Goal: Task Accomplishment & Management: Manage account settings

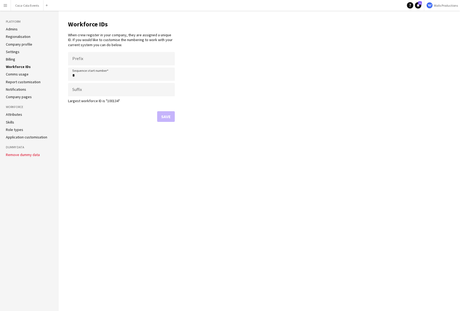
click at [227, 67] on main "Workforce IDs When crew register in your company, they are assigned a unique ID…" at bounding box center [259, 161] width 401 height 300
click at [3, 6] on app-icon "Menu" at bounding box center [5, 5] width 4 height 4
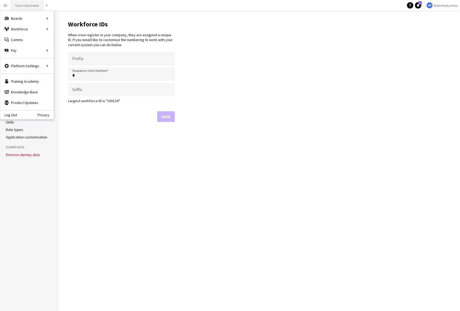
click at [18, 7] on button "Coca-Cola Events Close" at bounding box center [27, 5] width 33 height 10
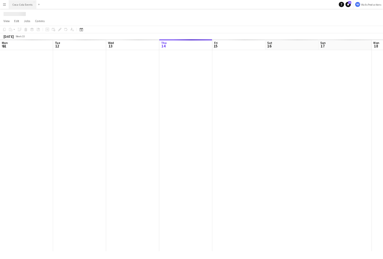
scroll to position [0, 127]
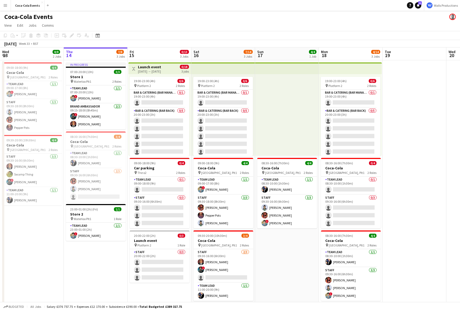
click at [49, 268] on app-date-cell "09:00-18:00 (9h) 4/4 Coca-Cola pin Waterloo, Plt1 2 Roles Team Lead [DATE] 09:0…" at bounding box center [32, 186] width 64 height 252
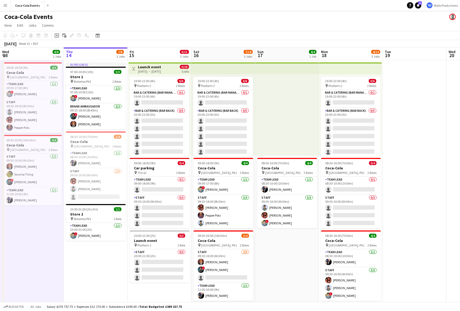
click at [5, 5] on app-icon "Menu" at bounding box center [5, 5] width 4 height 4
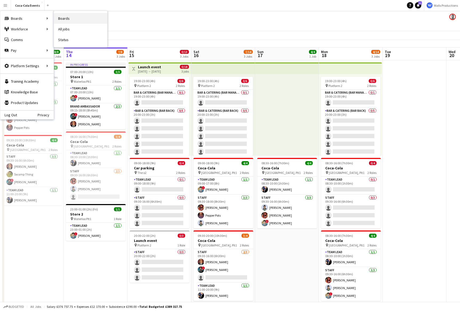
click at [72, 18] on link "Boards" at bounding box center [80, 18] width 53 height 11
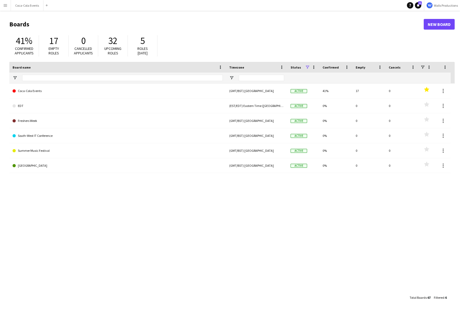
click at [4, 5] on app-icon "Menu" at bounding box center [5, 5] width 4 height 4
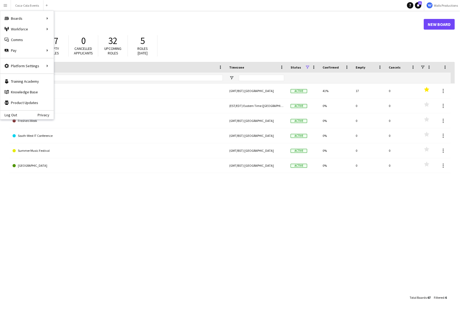
click at [87, 266] on div "Coca-Cola Events (GMT/BST) [GEOGRAPHIC_DATA] Active 41% 17 0 Favourites EDT (ES…" at bounding box center [231, 187] width 445 height 209
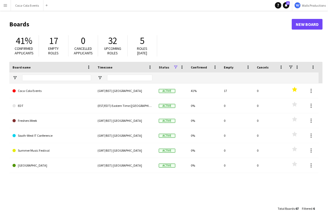
click at [6, 5] on app-icon "Menu" at bounding box center [5, 5] width 4 height 4
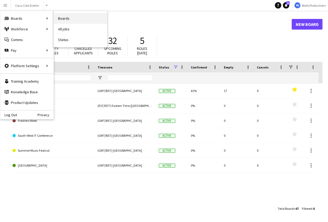
click at [66, 19] on link "Boards" at bounding box center [80, 18] width 53 height 11
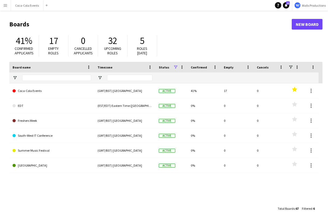
click at [5, 7] on app-icon "Menu" at bounding box center [5, 5] width 4 height 4
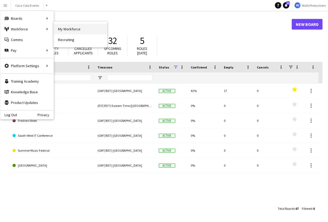
click at [64, 29] on link "My Workforce" at bounding box center [80, 29] width 53 height 11
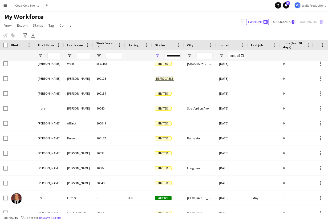
click at [6, 6] on app-icon "Menu" at bounding box center [5, 5] width 4 height 4
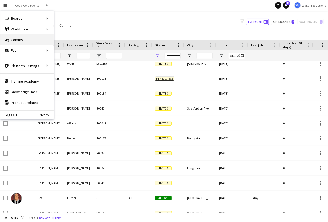
click at [16, 38] on link "Comms Comms" at bounding box center [26, 39] width 53 height 11
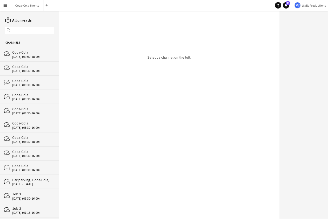
click at [16, 58] on div "[DATE] (09:00-18:00)" at bounding box center [33, 57] width 42 height 4
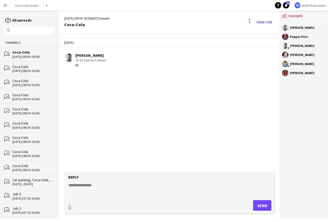
click at [7, 7] on app-icon "Menu" at bounding box center [5, 5] width 4 height 4
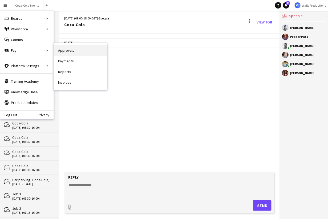
click at [74, 54] on link "Approvals" at bounding box center [80, 50] width 53 height 11
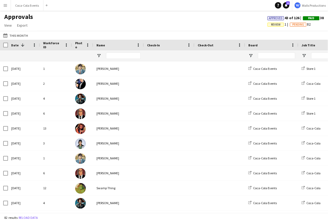
click at [5, 7] on app-icon "Menu" at bounding box center [5, 5] width 4 height 4
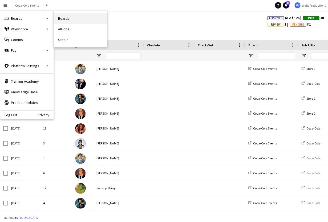
click at [69, 20] on link "Boards" at bounding box center [80, 18] width 53 height 11
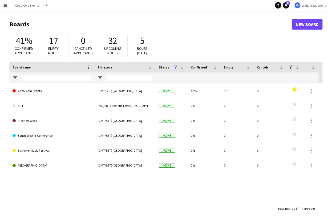
click at [6, 6] on app-icon "Menu" at bounding box center [5, 5] width 4 height 4
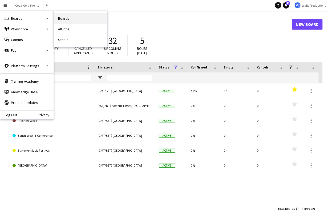
click at [68, 19] on link "Boards" at bounding box center [80, 18] width 53 height 11
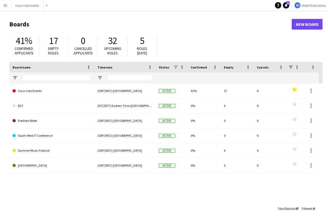
click at [2, 6] on button "Menu" at bounding box center [5, 5] width 11 height 11
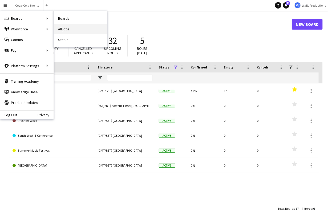
click at [66, 30] on link "All jobs" at bounding box center [80, 29] width 53 height 11
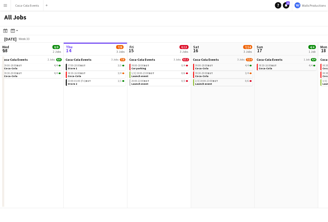
click at [6, 6] on app-icon "Menu" at bounding box center [5, 5] width 4 height 4
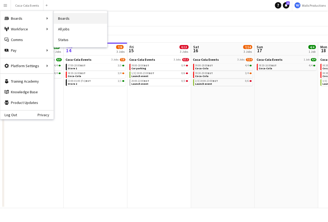
click at [64, 21] on link "Boards" at bounding box center [80, 18] width 53 height 11
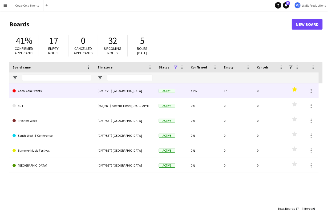
click at [30, 92] on link "Coca-Cola Events" at bounding box center [52, 90] width 79 height 15
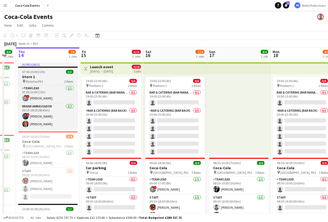
click at [43, 78] on h3 "Store 1" at bounding box center [48, 76] width 60 height 5
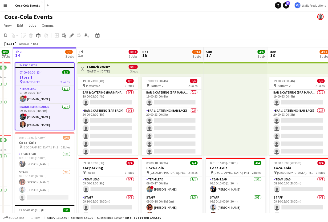
scroll to position [0, 179]
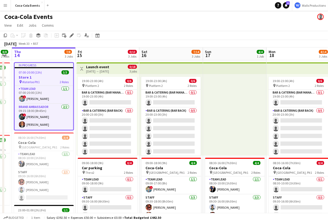
click at [99, 70] on div "[DATE] → [DATE]" at bounding box center [97, 71] width 23 height 4
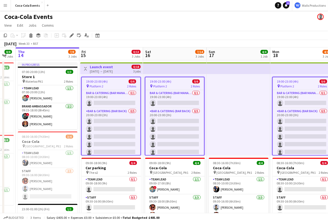
scroll to position [0, 173]
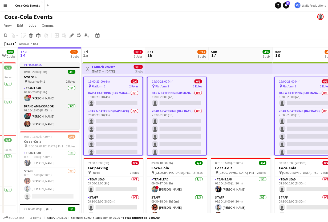
click at [55, 76] on h3 "Store 1" at bounding box center [50, 76] width 60 height 5
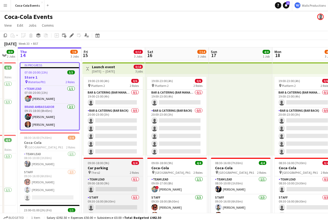
click at [116, 163] on div "09:00-18:00 (9h) 0/4" at bounding box center [114, 163] width 60 height 4
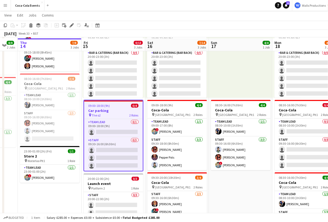
scroll to position [59, 0]
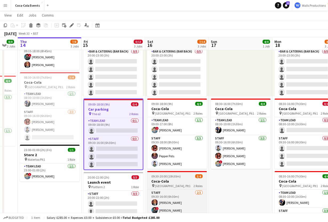
click at [176, 177] on span "09:30-20:00 (10h30m)" at bounding box center [166, 176] width 29 height 4
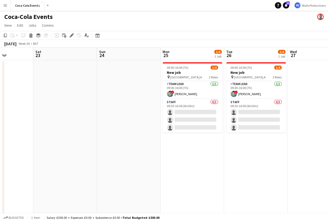
scroll to position [0, 259]
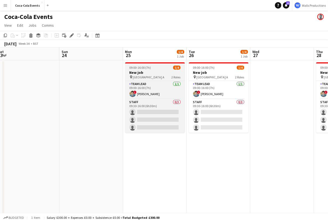
click at [139, 74] on h3 "New job" at bounding box center [155, 72] width 60 height 5
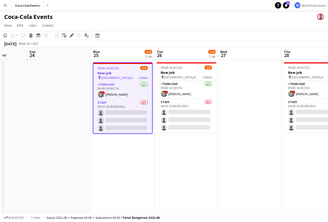
scroll to position [0, 206]
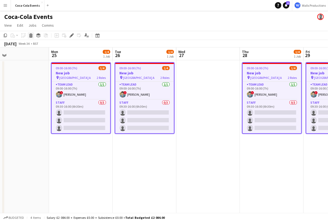
click at [33, 36] on div "Delete" at bounding box center [31, 35] width 6 height 6
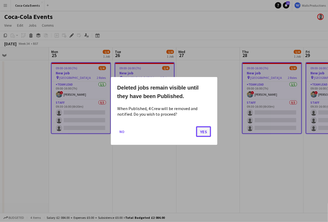
click at [204, 130] on button "Yes" at bounding box center [203, 131] width 15 height 11
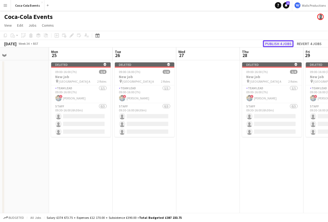
click at [282, 43] on button "Publish 4 jobs" at bounding box center [278, 43] width 31 height 7
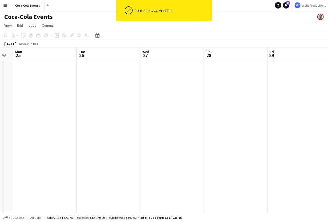
scroll to position [0, 242]
click at [37, 114] on app-date-cell at bounding box center [45, 186] width 64 height 252
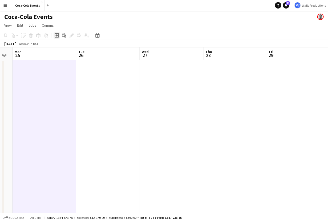
click at [58, 36] on icon "Add job" at bounding box center [57, 35] width 4 height 4
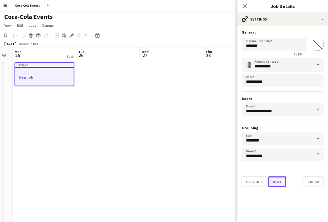
click at [280, 181] on button "Next" at bounding box center [277, 181] width 18 height 11
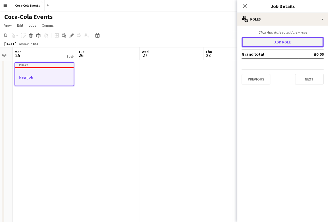
click at [275, 43] on button "Add role" at bounding box center [283, 42] width 82 height 11
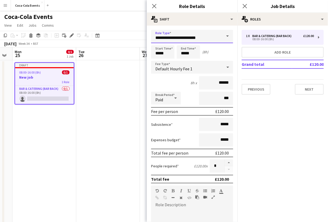
click at [189, 37] on input "**********" at bounding box center [192, 36] width 82 height 13
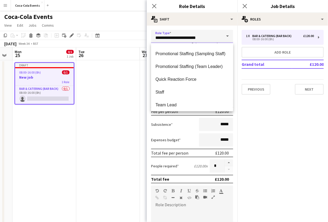
scroll to position [230, 0]
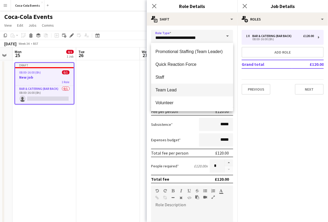
click at [166, 90] on span "Team Lead" at bounding box center [192, 89] width 74 height 5
type input "*********"
type input "******"
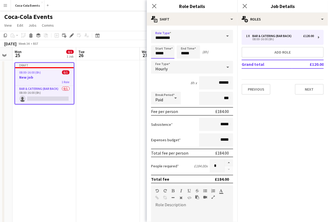
click at [158, 53] on input "*****" at bounding box center [162, 51] width 23 height 13
type input "*****"
click at [158, 42] on div at bounding box center [157, 42] width 11 height 5
click at [194, 54] on input "*****" at bounding box center [188, 51] width 23 height 13
click at [179, 78] on div "7h x ******" at bounding box center [192, 82] width 82 height 13
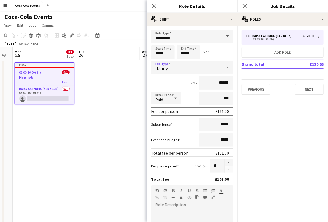
click at [174, 71] on div "Hourly" at bounding box center [186, 67] width 71 height 13
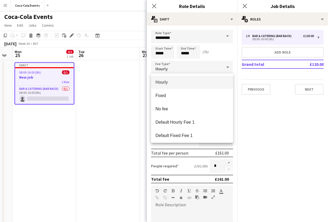
click at [272, 126] on div at bounding box center [164, 111] width 328 height 222
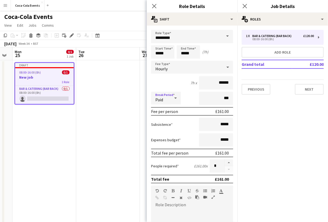
click at [172, 98] on icon at bounding box center [175, 98] width 6 height 11
click at [191, 118] on div at bounding box center [164, 111] width 328 height 222
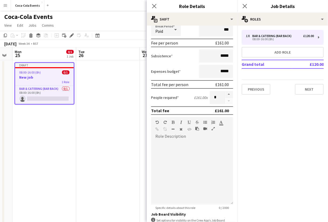
scroll to position [73, 0]
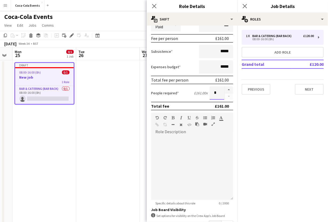
drag, startPoint x: 220, startPoint y: 93, endPoint x: 211, endPoint y: 93, distance: 9.1
click at [211, 93] on input "*" at bounding box center [217, 92] width 15 height 13
drag, startPoint x: 217, startPoint y: 93, endPoint x: 209, endPoint y: 93, distance: 8.3
click at [209, 93] on div "People required £161.00 x *" at bounding box center [192, 92] width 82 height 13
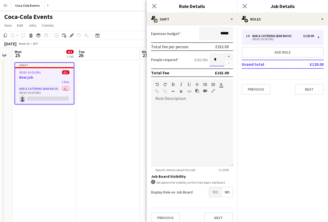
scroll to position [111, 0]
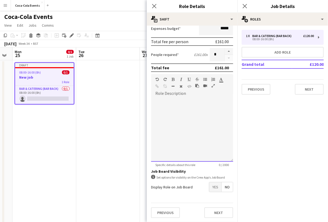
click at [173, 112] on div at bounding box center [192, 130] width 82 height 64
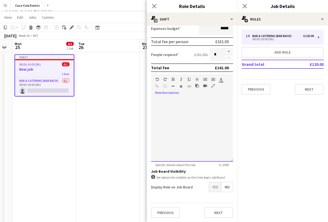
scroll to position [0, 0]
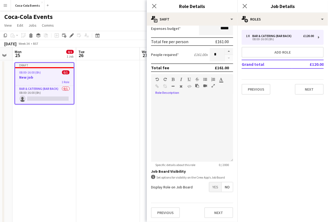
click at [217, 188] on span "Yes" at bounding box center [215, 187] width 12 height 10
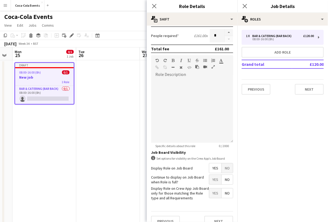
scroll to position [139, 0]
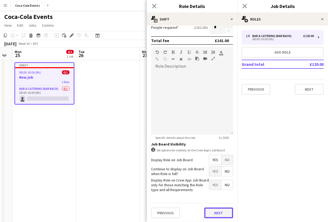
click at [215, 212] on button "Next" at bounding box center [218, 213] width 29 height 11
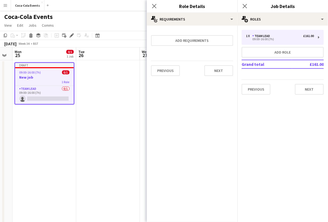
scroll to position [0, 0]
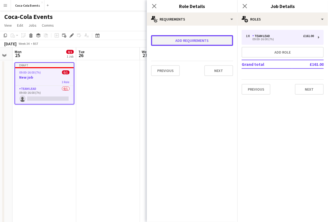
click at [182, 40] on button "Add requirements" at bounding box center [192, 40] width 82 height 11
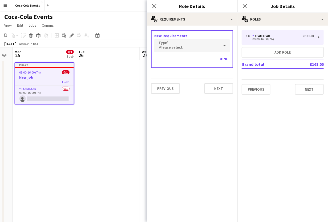
click at [182, 46] on div "Please select" at bounding box center [186, 45] width 65 height 13
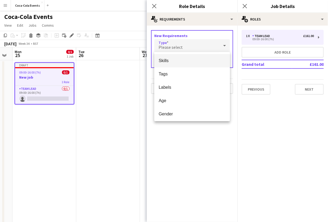
click at [171, 58] on span "Skills" at bounding box center [192, 60] width 67 height 5
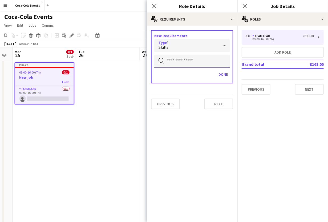
click at [178, 62] on input "text" at bounding box center [192, 61] width 76 height 13
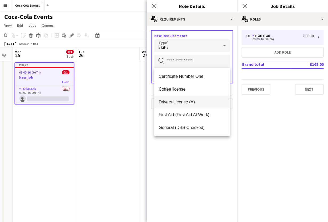
click at [178, 102] on span "Drivers Licence (A)" at bounding box center [192, 101] width 67 height 5
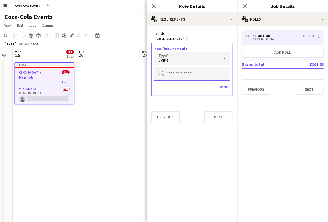
click at [174, 73] on input "text" at bounding box center [192, 73] width 76 height 13
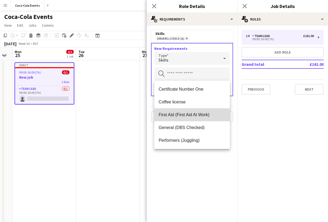
click at [178, 114] on span "First Aid (First Aid At Work)" at bounding box center [192, 114] width 67 height 5
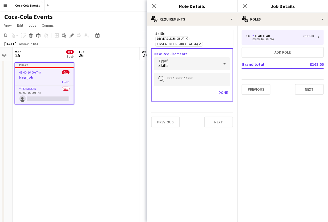
click at [176, 65] on div "Skills" at bounding box center [186, 63] width 65 height 13
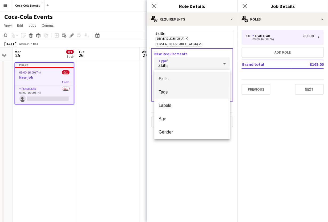
click at [174, 93] on span "Tags" at bounding box center [192, 92] width 67 height 5
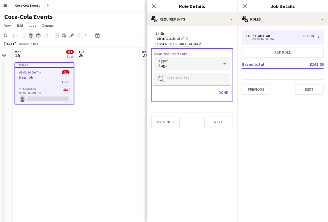
click at [175, 75] on input "text" at bounding box center [192, 79] width 76 height 13
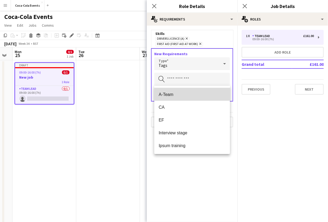
click at [175, 95] on span "A-Team" at bounding box center [192, 94] width 67 height 5
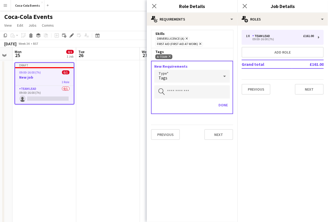
click at [174, 75] on div "Tags" at bounding box center [186, 76] width 65 height 13
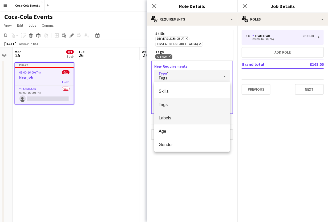
click at [169, 118] on span "Labels" at bounding box center [192, 117] width 67 height 5
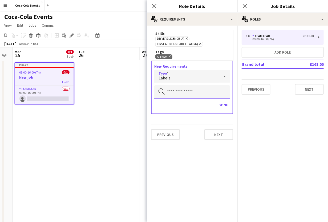
click at [175, 91] on input "text" at bounding box center [192, 91] width 76 height 13
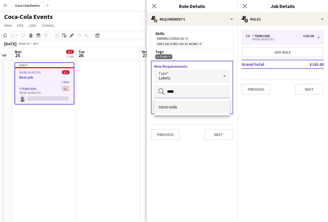
type input "****"
click at [173, 107] on span "coca-cola" at bounding box center [192, 107] width 67 height 5
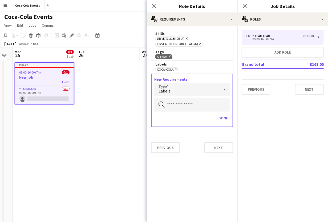
drag, startPoint x: 184, startPoint y: 69, endPoint x: 154, endPoint y: 64, distance: 30.1
click at [154, 64] on div "Labels coca-cola Remove" at bounding box center [192, 67] width 82 height 13
click at [190, 69] on div "coca-cola Remove" at bounding box center [192, 69] width 74 height 5
drag, startPoint x: 184, startPoint y: 72, endPoint x: 182, endPoint y: 32, distance: 39.8
click at [182, 32] on form "Skills Drivers Licence (A) Remove First Aid (First Aid At Work) Remove Tags A-T…" at bounding box center [192, 93] width 91 height 127
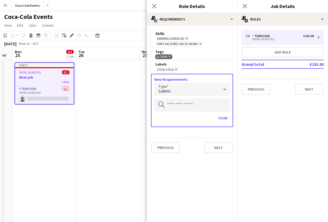
click at [207, 30] on div "Skills Drivers Licence (A) Remove First Aid (First Aid At Work) Remove" at bounding box center [192, 39] width 82 height 18
click at [155, 5] on icon at bounding box center [154, 5] width 5 height 5
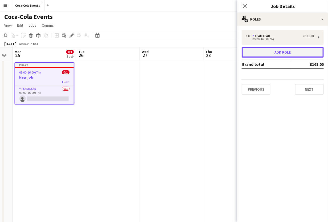
click at [259, 55] on button "Add role" at bounding box center [283, 52] width 82 height 11
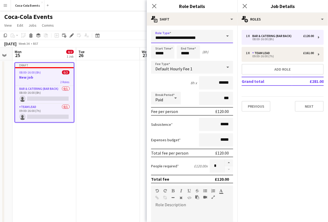
click at [203, 35] on input "**********" at bounding box center [192, 36] width 82 height 13
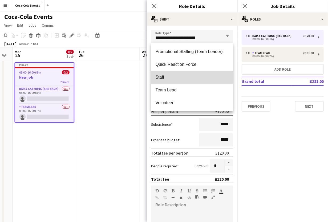
click at [168, 79] on span "Staff" at bounding box center [192, 77] width 74 height 5
type input "*****"
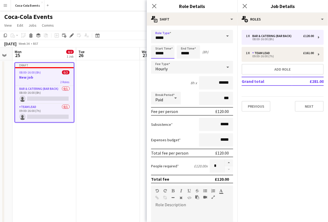
click at [158, 54] on input "*****" at bounding box center [162, 51] width 23 height 13
click at [158, 44] on div at bounding box center [157, 42] width 11 height 5
type input "*****"
click at [158, 44] on div at bounding box center [157, 42] width 11 height 5
click at [174, 69] on div "Hourly" at bounding box center [186, 67] width 71 height 13
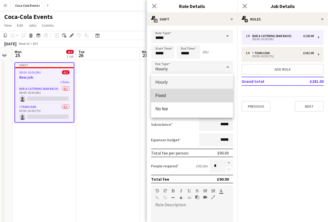
click at [170, 94] on span "Fixed" at bounding box center [192, 95] width 74 height 5
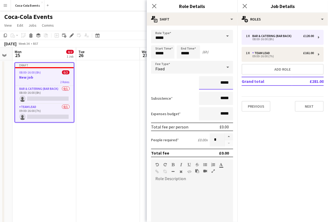
click at [221, 83] on input "*****" at bounding box center [216, 82] width 34 height 13
type input "*******"
drag, startPoint x: 219, startPoint y: 140, endPoint x: 212, endPoint y: 140, distance: 6.7
click at [212, 140] on input "*" at bounding box center [217, 139] width 15 height 13
click at [229, 138] on button "button" at bounding box center [229, 136] width 9 height 7
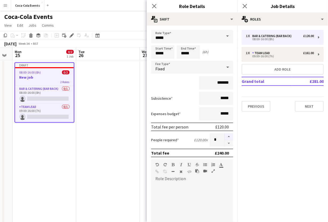
click at [229, 138] on button "button" at bounding box center [229, 136] width 9 height 7
type input "*"
drag, startPoint x: 230, startPoint y: 153, endPoint x: 212, endPoint y: 154, distance: 17.9
click at [212, 154] on div "Total fee £360.00" at bounding box center [192, 153] width 82 height 9
click at [157, 8] on icon "Close pop-in" at bounding box center [154, 5] width 5 height 5
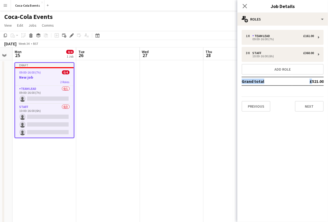
drag, startPoint x: 305, startPoint y: 83, endPoint x: 324, endPoint y: 82, distance: 18.7
click at [324, 82] on div "1 x Team Lead £161.00 09:00-16:00 (7h) 3 x Staff £360.00 10:00-16:00 (6h) Add r…" at bounding box center [283, 71] width 91 height 82
click at [303, 140] on mat-expansion-panel "pencil3 General details 1 x Team Lead £161.00 09:00-16:00 (7h) 3 x Staff £360.0…" at bounding box center [283, 124] width 91 height 196
click at [308, 109] on button "Next" at bounding box center [309, 106] width 29 height 11
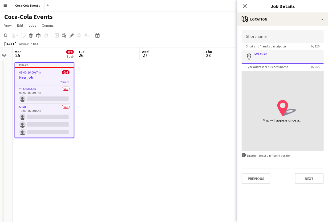
click at [268, 58] on input "Location" at bounding box center [283, 56] width 82 height 13
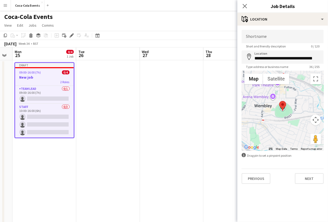
click at [290, 121] on div at bounding box center [283, 111] width 82 height 80
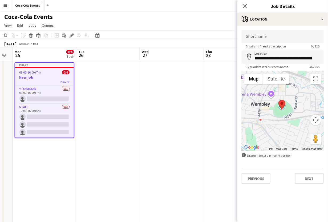
click at [290, 121] on div at bounding box center [283, 111] width 82 height 80
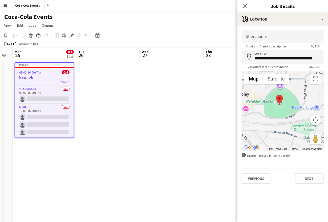
drag, startPoint x: 286, startPoint y: 111, endPoint x: 292, endPoint y: 117, distance: 8.9
click at [292, 117] on div at bounding box center [283, 111] width 82 height 80
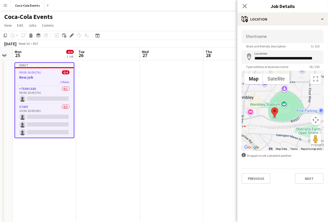
drag, startPoint x: 285, startPoint y: 103, endPoint x: 276, endPoint y: 113, distance: 13.6
click at [271, 107] on area at bounding box center [271, 107] width 0 height 0
type input "**********"
click at [256, 39] on input "Shortname" at bounding box center [283, 36] width 82 height 13
drag, startPoint x: 282, startPoint y: 38, endPoint x: 243, endPoint y: 38, distance: 39.2
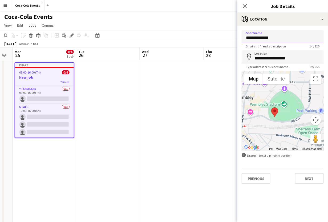
click at [243, 38] on input "**********" at bounding box center [283, 36] width 82 height 13
type input "**********"
click at [307, 210] on mat-expansion-panel "**********" at bounding box center [283, 124] width 91 height 196
click at [308, 182] on button "Next" at bounding box center [309, 178] width 29 height 11
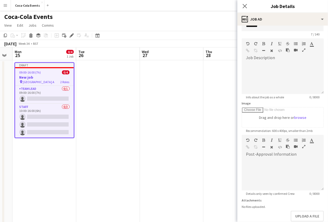
scroll to position [15, 0]
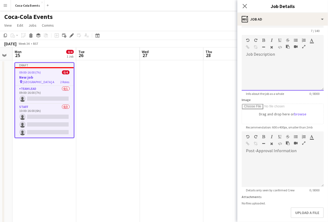
click at [279, 76] on div at bounding box center [283, 75] width 82 height 32
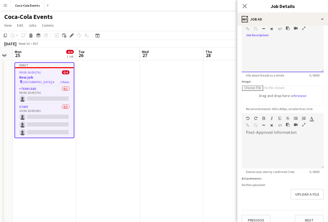
scroll to position [35, 0]
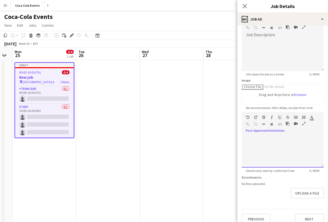
click at [262, 141] on div at bounding box center [283, 152] width 82 height 32
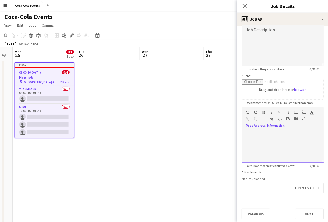
scroll to position [41, 0]
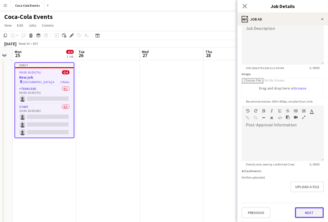
click at [305, 214] on button "Next" at bounding box center [309, 212] width 29 height 11
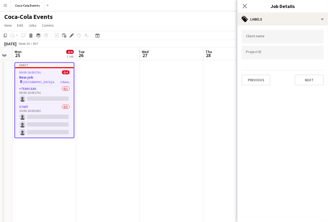
scroll to position [0, 0]
click at [261, 36] on input "Type to search client labels..." at bounding box center [283, 36] width 74 height 5
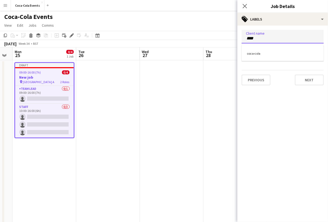
type input "****"
click at [257, 53] on div "coca-cola" at bounding box center [283, 53] width 82 height 13
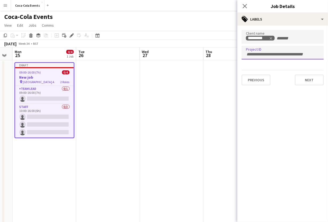
click at [257, 56] on div at bounding box center [283, 53] width 82 height 14
type input "***"
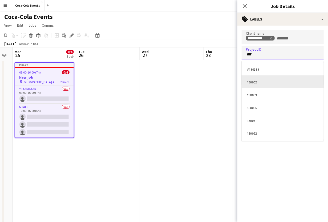
click at [256, 83] on div "130002" at bounding box center [283, 81] width 82 height 13
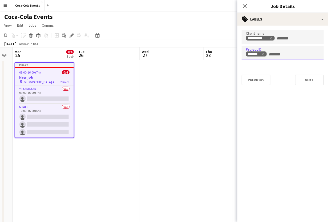
click at [279, 114] on mat-expansion-panel "tags Labels Client name ********* Project ID ****** Previous Next" at bounding box center [283, 124] width 91 height 196
click at [245, 6] on icon at bounding box center [244, 5] width 5 height 5
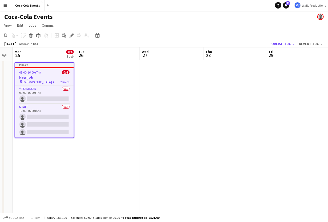
click at [32, 76] on h3 "New job" at bounding box center [44, 77] width 59 height 5
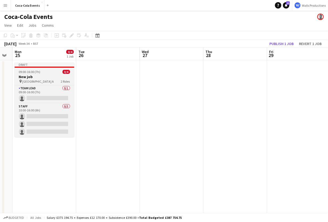
click at [32, 76] on h3 "New job" at bounding box center [45, 76] width 60 height 5
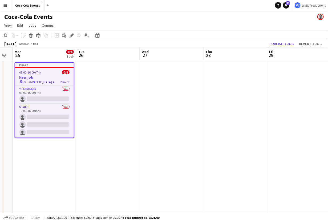
click at [92, 97] on app-date-cell at bounding box center [108, 186] width 64 height 252
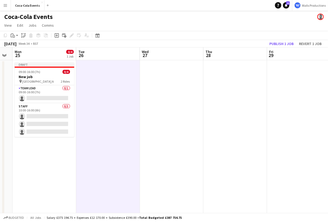
click at [219, 111] on app-date-cell at bounding box center [236, 186] width 64 height 252
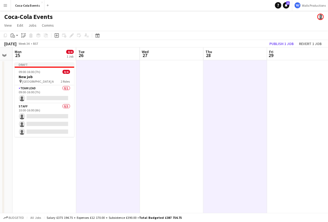
click at [288, 117] on app-date-cell at bounding box center [299, 186] width 64 height 252
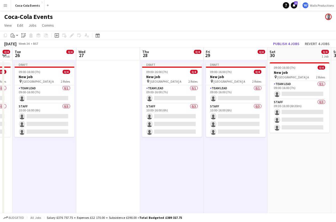
click at [115, 165] on app-date-cell at bounding box center [108, 186] width 64 height 252
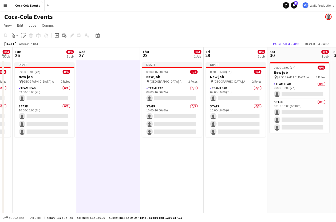
scroll to position [0, 240]
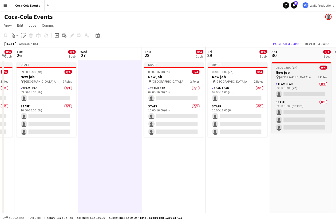
click at [284, 72] on h3 "New job" at bounding box center [301, 72] width 60 height 5
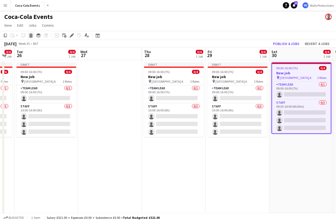
click at [30, 36] on icon at bounding box center [31, 36] width 3 height 3
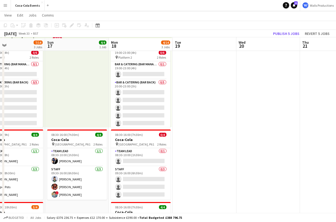
scroll to position [29, 0]
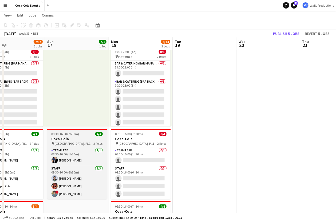
click at [68, 139] on h3 "Coca-Cola" at bounding box center [77, 138] width 60 height 5
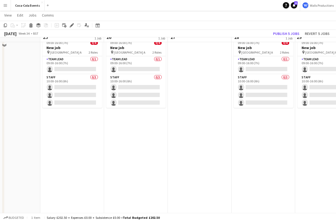
scroll to position [0, 0]
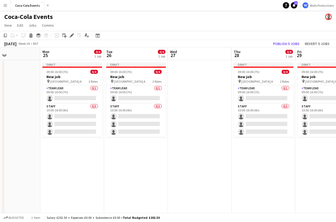
click at [197, 131] on app-date-cell at bounding box center [200, 186] width 64 height 252
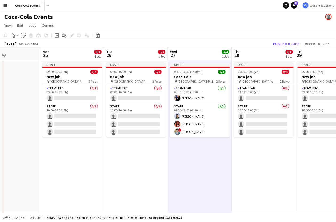
click at [187, 154] on app-date-cell "Draft 08:30-16:00 (7h30m) 4/4 Coca-Cola pin Waterloo, Plt1 2 Roles Team Lead [D…" at bounding box center [200, 186] width 64 height 252
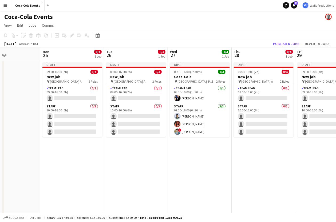
click at [187, 154] on app-date-cell "Draft 08:30-16:00 (7h30m) 4/4 Coca-Cola pin Waterloo, Plt1 2 Roles Team Lead [D…" at bounding box center [200, 186] width 64 height 252
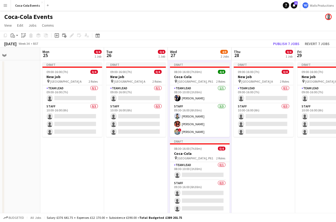
click at [187, 154] on h3 "Coca-Cola" at bounding box center [200, 153] width 60 height 5
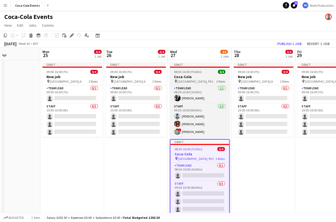
click at [191, 77] on h3 "Coca-Cola" at bounding box center [200, 76] width 60 height 5
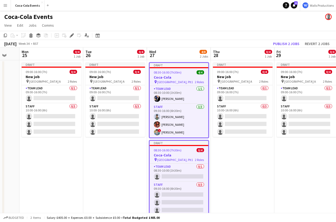
scroll to position [0, 180]
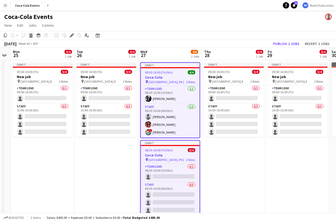
click at [31, 37] on icon "Delete" at bounding box center [31, 35] width 4 height 4
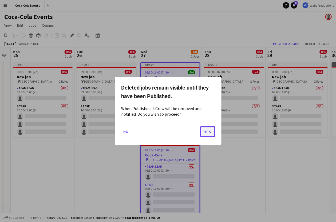
click at [207, 129] on button "Yes" at bounding box center [207, 131] width 15 height 11
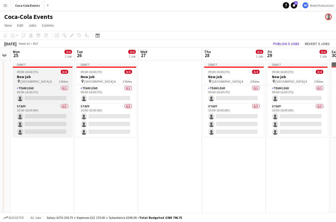
scroll to position [0, 184]
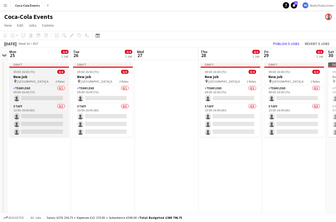
click at [50, 69] on app-job-card "Draft 09:00-16:00 (7h) 0/4 New job pin Wembley Gate A 2 Roles Team Lead 0/1 09:…" at bounding box center [39, 99] width 60 height 75
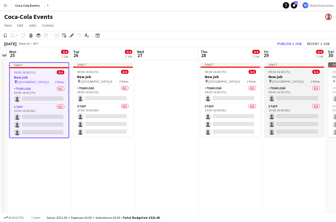
click at [280, 78] on h3 "New job" at bounding box center [294, 76] width 60 height 5
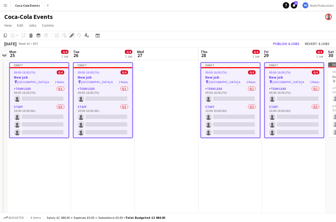
click at [70, 37] on icon at bounding box center [70, 36] width 1 height 1
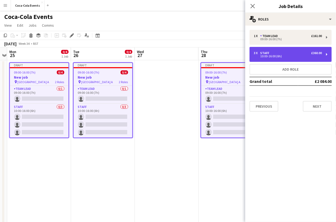
click at [282, 53] on div "3 x Staff £360.00" at bounding box center [288, 53] width 68 height 4
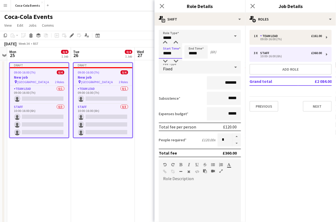
click at [165, 52] on input "*****" at bounding box center [170, 51] width 23 height 13
click at [166, 60] on div at bounding box center [165, 61] width 11 height 5
click at [176, 43] on div at bounding box center [175, 42] width 11 height 5
type input "*****"
click at [176, 43] on div at bounding box center [175, 42] width 11 height 5
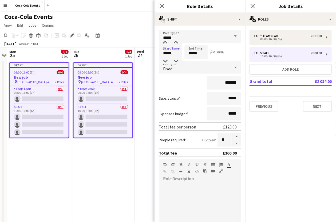
click at [67, 167] on app-date-cell "Draft 09:00-16:00 (7h) 0/4 New job pin Wembley Gate A 2 Roles Team Lead 0/1 09:…" at bounding box center [39, 186] width 64 height 252
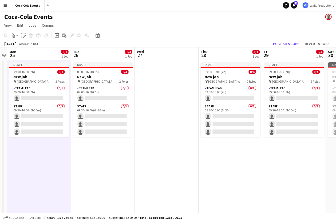
scroll to position [1, 0]
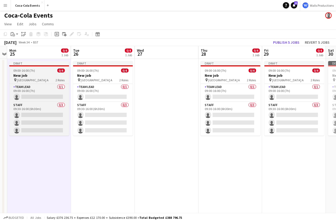
click at [37, 75] on h3 "New job" at bounding box center [39, 75] width 60 height 5
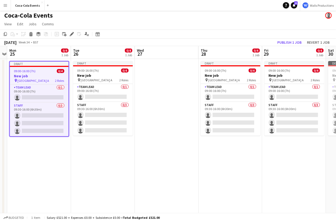
click at [37, 162] on app-date-cell "Draft 09:00-16:00 (7h) 0/4 New job pin Wembley Gate A 2 Roles Team Lead 0/1 09:…" at bounding box center [39, 185] width 64 height 252
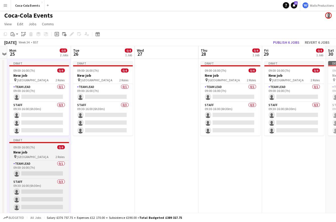
click at [29, 149] on app-job-card "Draft 09:00-16:00 (7h) 0/4 New job pin Wembley Gate A 2 Roles Team Lead 0/1 09:…" at bounding box center [39, 175] width 60 height 75
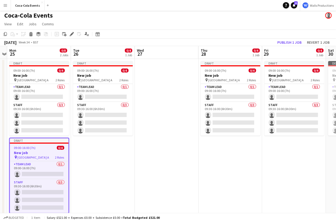
click at [87, 165] on app-date-cell "Draft 09:00-16:00 (7h) 0/4 New job pin Wembley Gate A 2 Roles Team Lead 0/1 09:…" at bounding box center [103, 185] width 64 height 252
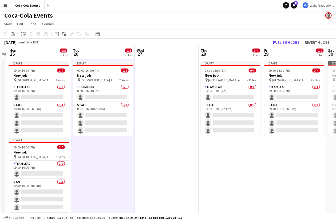
click at [224, 172] on app-date-cell "Draft 09:00-16:00 (7h) 0/4 New job pin Wembley Gate A 2 Roles Team Lead 0/1 09:…" at bounding box center [230, 185] width 64 height 252
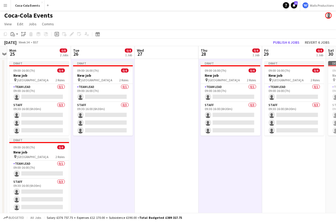
click at [275, 178] on app-date-cell "Draft 09:00-16:00 (7h) 0/4 New job pin Wembley Gate A 2 Roles Team Lead 0/1 09:…" at bounding box center [294, 185] width 64 height 252
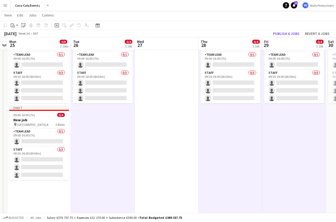
scroll to position [34, 0]
click at [23, 25] on icon "Paste linked Job" at bounding box center [23, 25] width 4 height 4
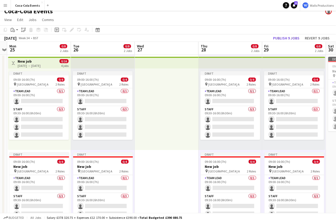
scroll to position [0, 0]
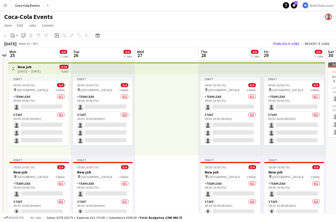
click at [22, 69] on div "[DATE] → [DATE]" at bounding box center [29, 71] width 23 height 4
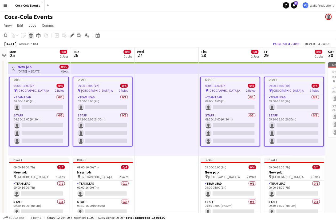
click at [31, 36] on icon at bounding box center [31, 36] width 3 height 3
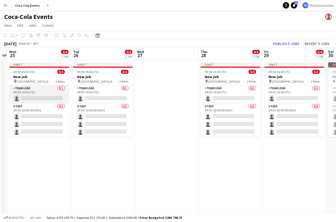
click at [30, 93] on app-card-role "Team Lead 0/1 09:00-16:00 (7h) single-neutral-actions" at bounding box center [39, 94] width 60 height 18
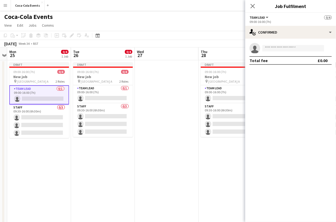
drag, startPoint x: 314, startPoint y: 6, endPoint x: 273, endPoint y: 6, distance: 40.8
click at [273, 6] on h3 "Job Fulfilment" at bounding box center [290, 6] width 91 height 7
click at [283, 76] on mat-expansion-panel "check Confirmed single-neutral-actions Total fee £0.00" at bounding box center [290, 130] width 91 height 183
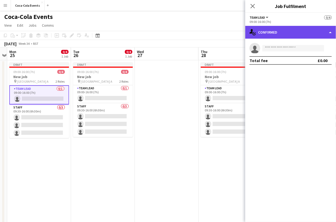
click at [267, 31] on div "single-neutral-actions-check-2 Confirmed" at bounding box center [290, 32] width 91 height 13
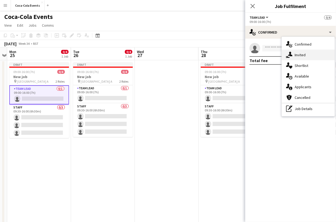
click at [302, 56] on div "single-neutral-actions-share-1 Invited" at bounding box center [308, 55] width 53 height 11
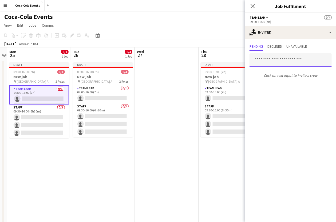
click at [274, 59] on input "text" at bounding box center [290, 59] width 82 height 13
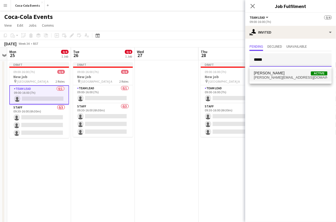
type input "*****"
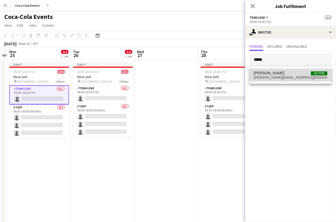
click at [274, 76] on span "[PERSON_NAME][EMAIL_ADDRESS][DOMAIN_NAME]" at bounding box center [291, 77] width 74 height 4
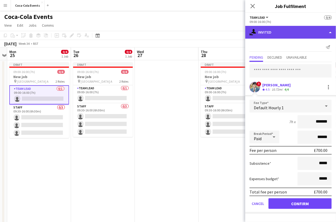
click at [278, 35] on div "single-neutral-actions-share-1 Invited" at bounding box center [290, 32] width 91 height 13
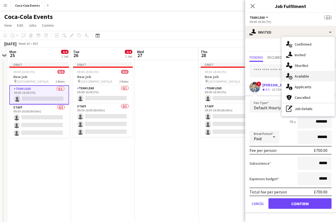
click at [300, 76] on div "single-neutral-actions-upload Available" at bounding box center [308, 76] width 53 height 11
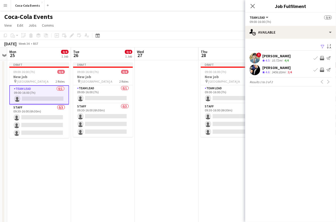
click at [268, 59] on span "4.5" at bounding box center [267, 60] width 4 height 4
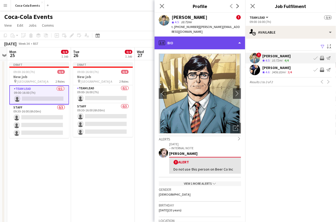
click at [206, 40] on div "profile Bio" at bounding box center [199, 43] width 91 height 13
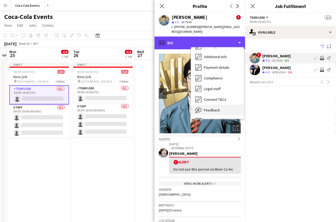
scroll to position [66, 0]
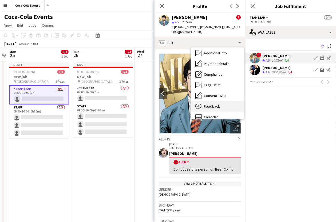
click at [214, 104] on span "Feedback" at bounding box center [212, 106] width 16 height 5
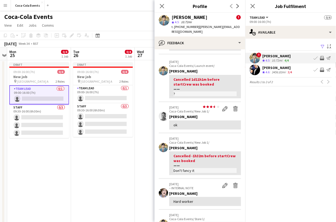
scroll to position [0, 0]
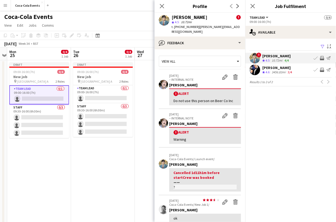
drag, startPoint x: 190, startPoint y: 88, endPoint x: 172, endPoint y: 89, distance: 17.3
click at [172, 89] on div "! Alert Do not use this person on Beer Co Inc" at bounding box center [205, 97] width 72 height 17
click at [161, 7] on icon at bounding box center [161, 5] width 5 height 5
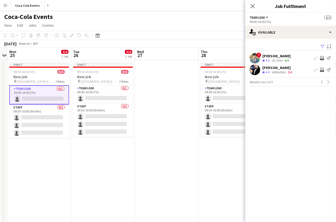
click at [282, 69] on div "[PERSON_NAME]" at bounding box center [277, 67] width 31 height 5
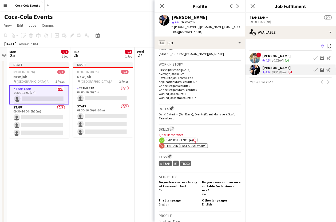
scroll to position [129, 0]
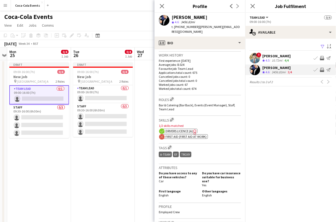
drag, startPoint x: 211, startPoint y: 138, endPoint x: 165, endPoint y: 139, distance: 46.1
click at [165, 139] on div "ok-circled2 background Layer 1 cross-circle-red background Layer 1 First Aid (F…" at bounding box center [200, 136] width 82 height 6
click at [287, 58] on app-skills-label "4/4" at bounding box center [286, 60] width 4 height 4
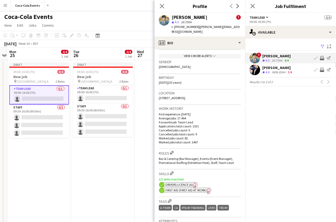
scroll to position [144, 0]
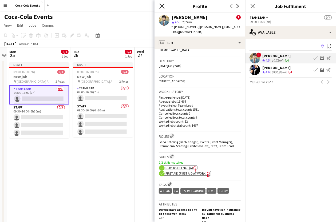
click at [161, 6] on icon at bounding box center [161, 5] width 5 height 5
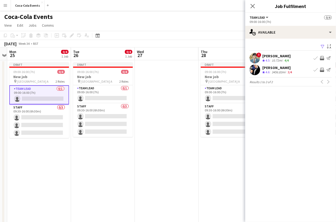
click at [323, 59] on app-icon "Invite crew" at bounding box center [322, 58] width 4 height 4
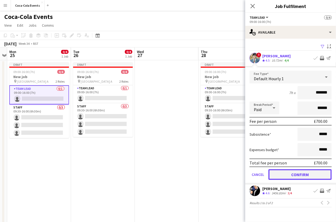
click at [293, 173] on button "Confirm" at bounding box center [299, 174] width 63 height 11
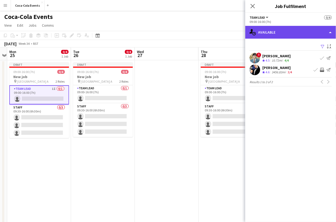
click at [268, 33] on div "single-neutral-actions-upload Available" at bounding box center [290, 32] width 91 height 13
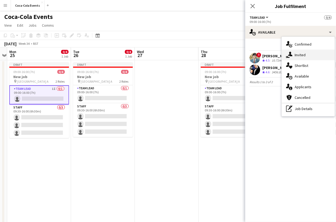
click at [297, 56] on div "single-neutral-actions-share-1 Invited" at bounding box center [308, 55] width 53 height 11
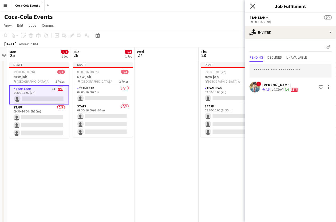
click at [253, 6] on icon at bounding box center [252, 5] width 5 height 5
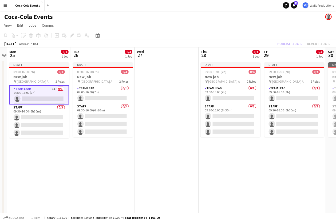
click at [102, 162] on app-date-cell "Draft 09:00-16:00 (7h) 0/4 New job pin Wembley Gate A 2 Roles Team Lead 0/1 09:…" at bounding box center [103, 186] width 64 height 252
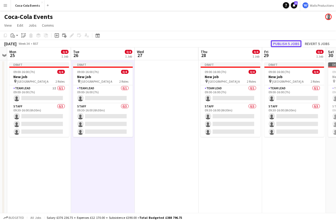
click at [281, 43] on button "Publish 5 jobs" at bounding box center [286, 43] width 31 height 7
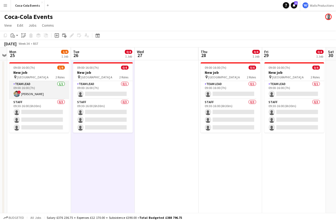
click at [36, 97] on app-card-role "Team Lead [DATE] 09:00-16:00 (7h) ! [PERSON_NAME]" at bounding box center [39, 90] width 60 height 18
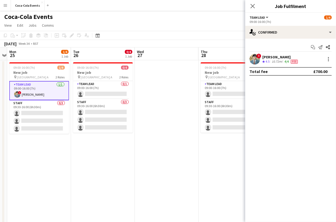
click at [91, 138] on app-date-cell "09:00-16:00 (7h) 0/4 New job pin Wembley Gate A 2 Roles Team Lead 0/1 09:00-16:…" at bounding box center [103, 186] width 64 height 252
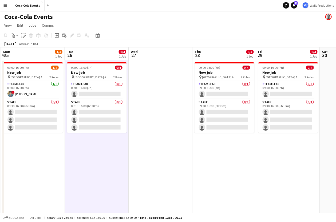
scroll to position [0, 188]
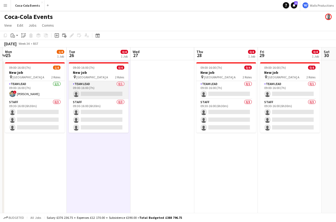
click at [89, 88] on app-card-role "Team Lead 0/1 09:00-16:00 (7h) single-neutral-actions" at bounding box center [99, 90] width 60 height 18
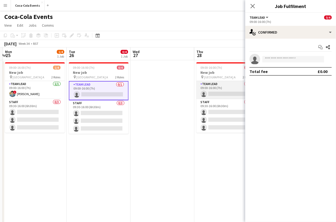
click at [221, 87] on app-card-role "Team Lead 0/1 09:00-16:00 (7h) single-neutral-actions" at bounding box center [226, 90] width 60 height 18
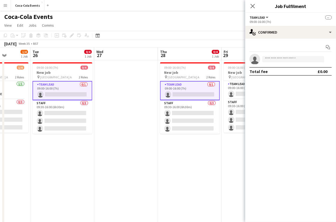
scroll to position [0, 225]
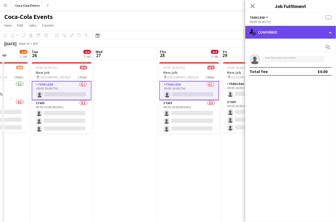
click at [297, 32] on div "single-neutral-actions-check-2 Confirmed" at bounding box center [290, 32] width 91 height 13
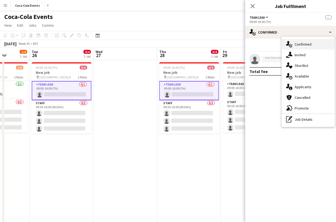
click at [307, 44] on div "single-neutral-actions-check-2 Confirmed" at bounding box center [308, 44] width 53 height 11
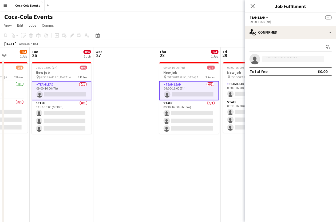
click at [275, 59] on input at bounding box center [293, 59] width 62 height 6
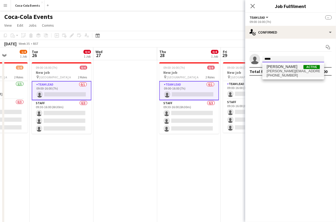
type input "*****"
click at [278, 73] on span "[PERSON_NAME][EMAIL_ADDRESS][DOMAIN_NAME]" at bounding box center [292, 71] width 53 height 4
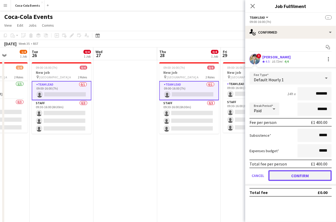
click at [283, 177] on button "Confirm" at bounding box center [299, 175] width 63 height 11
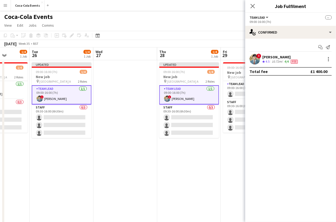
click at [214, 175] on app-date-cell "Updated 09:00-16:00 (7h) 1/4 New job pin Wembley Gate A 2 Roles Team Lead [DATE…" at bounding box center [189, 186] width 64 height 252
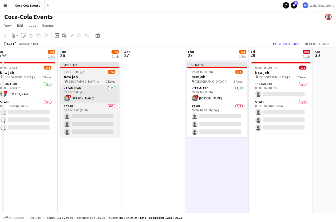
scroll to position [0, 194]
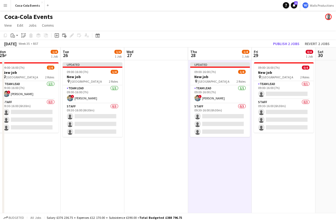
click at [138, 107] on app-date-cell at bounding box center [156, 186] width 64 height 252
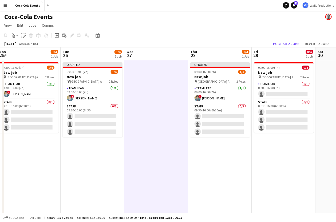
click at [138, 107] on app-date-cell at bounding box center [156, 186] width 64 height 252
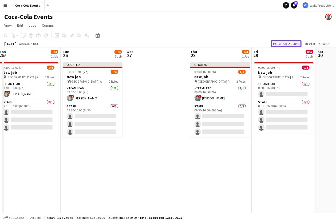
click at [279, 43] on button "Publish 2 jobs" at bounding box center [286, 43] width 31 height 7
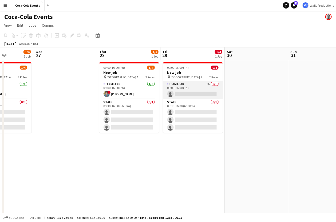
scroll to position [0, 167]
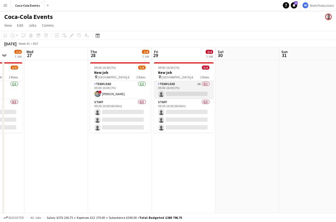
click at [175, 90] on app-card-role "Team Lead 1A 0/1 09:00-16:00 (7h) single-neutral-actions" at bounding box center [184, 90] width 60 height 18
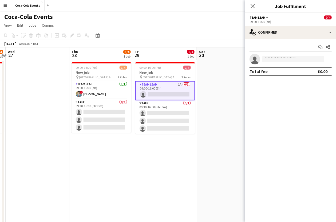
scroll to position [0, 186]
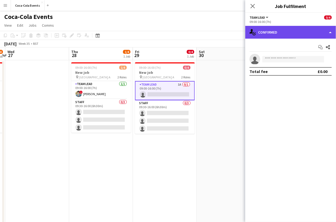
click at [268, 35] on div "single-neutral-actions-check-2 Confirmed" at bounding box center [290, 32] width 91 height 13
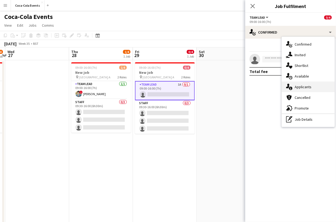
click at [299, 89] on div "single-neutral-actions-information Applicants" at bounding box center [308, 87] width 53 height 11
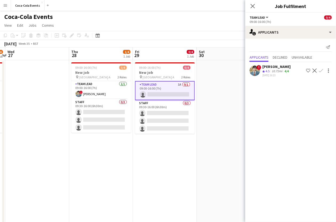
click at [308, 69] on app-icon "Shortlist crew" at bounding box center [308, 71] width 4 height 4
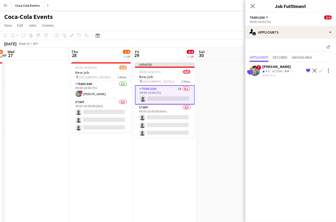
click at [321, 71] on app-icon "Confirm" at bounding box center [321, 71] width 4 height 4
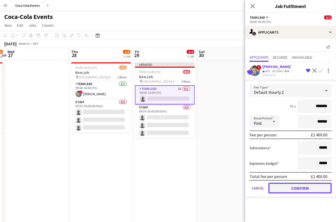
click at [310, 187] on button "Confirm" at bounding box center [299, 188] width 63 height 11
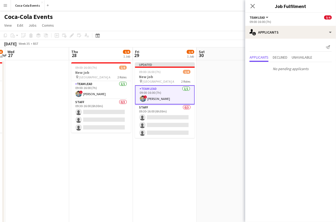
click at [210, 171] on app-date-cell at bounding box center [228, 186] width 64 height 252
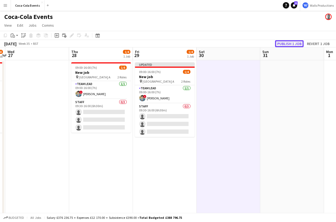
click at [293, 45] on button "Publish 1 job" at bounding box center [289, 43] width 29 height 7
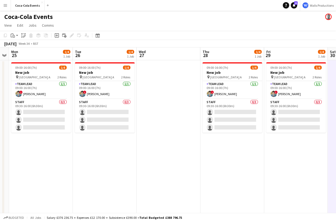
scroll to position [0, 121]
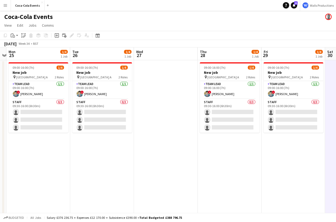
click at [5, 7] on app-icon "Menu" at bounding box center [5, 5] width 4 height 4
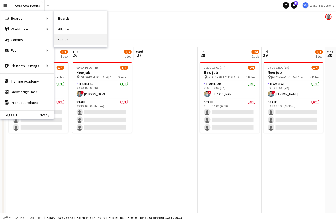
click at [66, 39] on link "Status" at bounding box center [80, 39] width 53 height 11
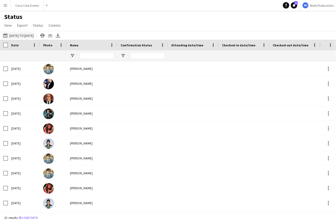
click at [25, 37] on button "[DATE] to [DATE] [DATE] to [DATE]" at bounding box center [18, 35] width 33 height 6
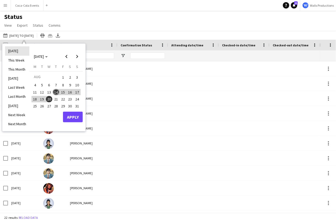
click at [13, 51] on li "[DATE]" at bounding box center [17, 50] width 24 height 9
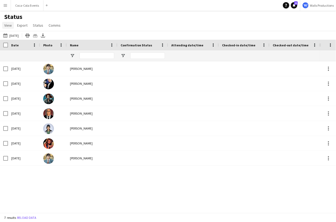
click at [9, 28] on link "View" at bounding box center [8, 25] width 12 height 7
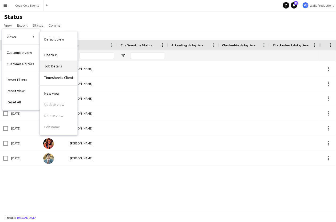
click at [57, 67] on span "Job Details" at bounding box center [53, 66] width 18 height 5
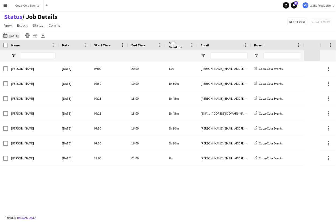
click at [15, 35] on button "[DATE] to [DATE] [DATE]" at bounding box center [11, 35] width 18 height 6
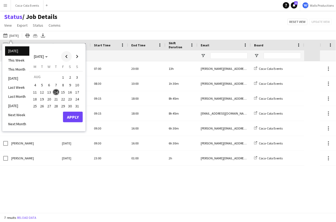
click at [65, 57] on span "Previous month" at bounding box center [66, 56] width 11 height 11
click at [34, 101] on span "19" at bounding box center [35, 99] width 6 height 6
click at [75, 58] on span "Next month" at bounding box center [77, 56] width 11 height 11
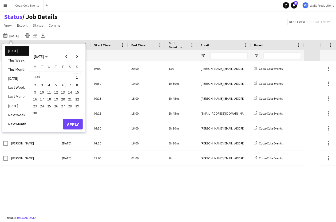
click at [62, 84] on span "6" at bounding box center [63, 85] width 6 height 6
click at [71, 122] on button "Apply" at bounding box center [73, 124] width 20 height 11
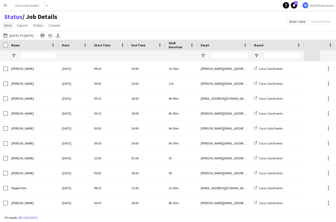
click at [9, 24] on span "View" at bounding box center [7, 25] width 7 height 5
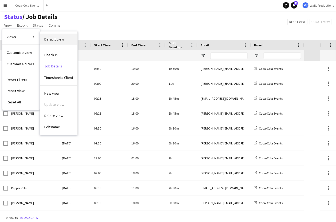
click at [51, 41] on span "Default view" at bounding box center [54, 39] width 20 height 5
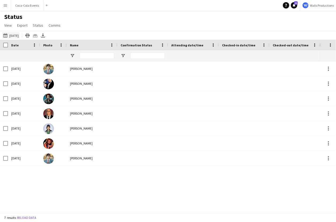
click at [13, 37] on button "[DATE] to [DATE] [DATE]" at bounding box center [11, 35] width 18 height 6
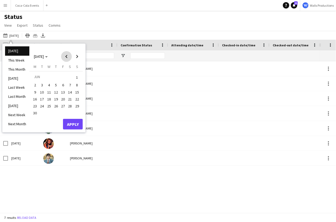
click at [68, 58] on span "Previous month" at bounding box center [66, 56] width 11 height 11
click at [78, 57] on span "Next month" at bounding box center [77, 56] width 11 height 11
click at [35, 98] on span "19" at bounding box center [35, 99] width 6 height 6
click at [78, 56] on span "Next month" at bounding box center [77, 56] width 11 height 11
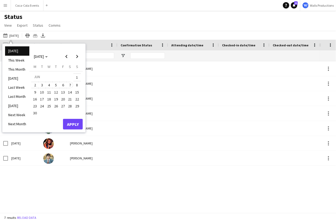
click at [68, 85] on span "7" at bounding box center [70, 85] width 6 height 6
click at [70, 123] on button "Apply" at bounding box center [73, 124] width 20 height 11
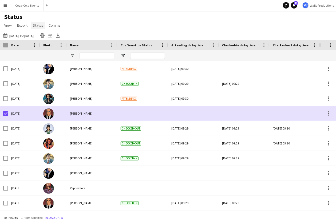
click at [36, 26] on span "Status" at bounding box center [38, 25] width 10 height 5
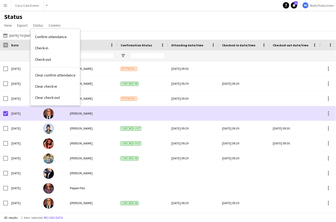
click at [114, 23] on div "Status View Views Default view Check In Job Details Timesheets Client New view …" at bounding box center [168, 22] width 336 height 18
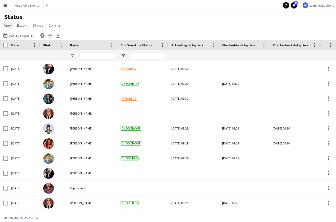
click at [10, 27] on span "View" at bounding box center [7, 25] width 7 height 5
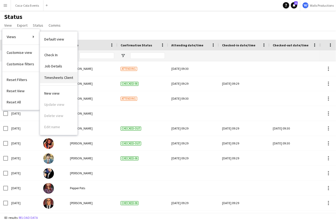
click at [55, 78] on span "Timesheets Client" at bounding box center [58, 77] width 29 height 5
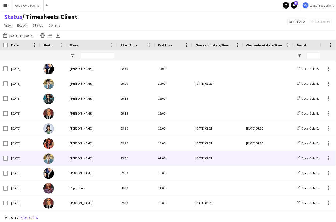
click at [52, 154] on div at bounding box center [53, 158] width 27 height 15
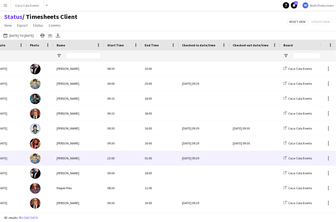
scroll to position [0, 15]
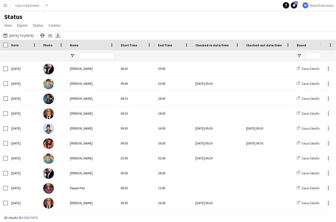
click at [60, 34] on icon "Export XLSX" at bounding box center [58, 35] width 4 height 4
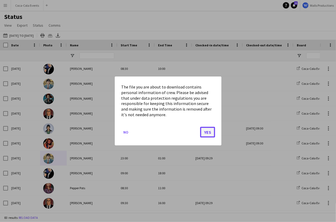
click at [214, 133] on button "Yes" at bounding box center [207, 132] width 15 height 11
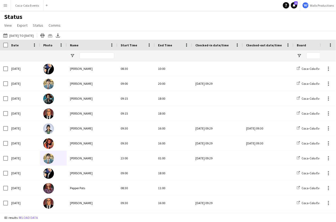
click at [6, 7] on app-icon "Menu" at bounding box center [5, 5] width 4 height 4
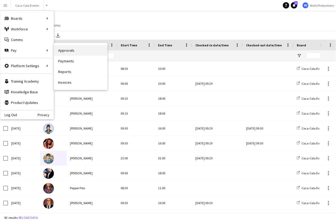
click at [65, 52] on link "Approvals" at bounding box center [80, 50] width 53 height 11
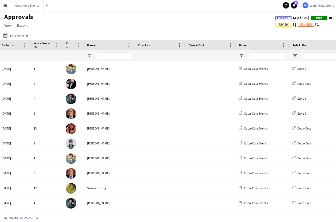
click at [280, 25] on span "Review" at bounding box center [284, 24] width 10 height 3
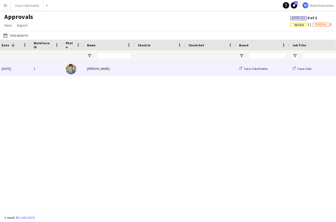
click at [85, 69] on div "[PERSON_NAME]" at bounding box center [109, 68] width 51 height 15
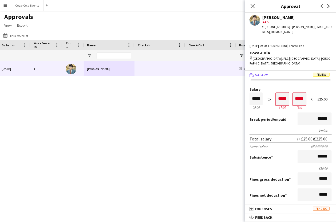
drag, startPoint x: 287, startPoint y: 98, endPoint x: 277, endPoint y: 98, distance: 9.9
click at [277, 105] on div "17:00" at bounding box center [281, 107] width 13 height 4
drag, startPoint x: 279, startPoint y: 89, endPoint x: 290, endPoint y: 89, distance: 10.7
click at [290, 89] on div "Salary ***** 09:00 to ***** 17:00 ***** (8h) X £25.00" at bounding box center [290, 98] width 82 height 23
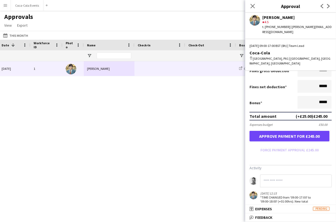
drag, startPoint x: 279, startPoint y: 196, endPoint x: 261, endPoint y: 188, distance: 19.9
click at [261, 195] on div ""TIME CHANGED from '09:00-17:00' to '09:00-18:00' (+01:00hrs). New total salary…" at bounding box center [287, 201] width 55 height 12
click at [254, 6] on icon "Close pop-in" at bounding box center [252, 5] width 5 height 5
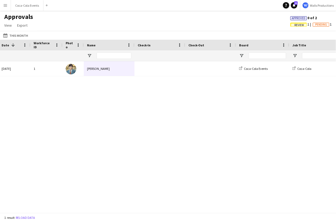
click at [107, 99] on div "[DATE] 1 [PERSON_NAME] Coca-Cola Events Coca-Cola Team Lead" at bounding box center [168, 136] width 336 height 151
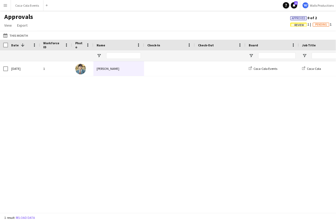
click at [5, 5] on app-icon "Menu" at bounding box center [5, 5] width 4 height 4
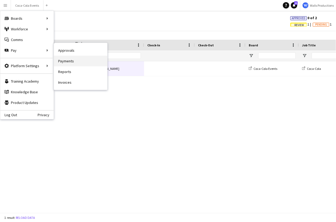
click at [69, 61] on link "Payments" at bounding box center [80, 61] width 53 height 11
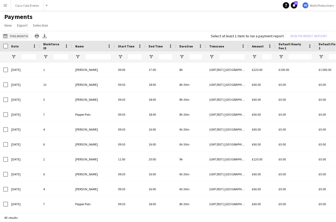
click at [18, 37] on button "This Month This Month" at bounding box center [15, 36] width 27 height 6
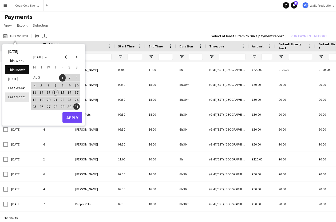
click at [19, 94] on li "Last Month" at bounding box center [17, 97] width 24 height 9
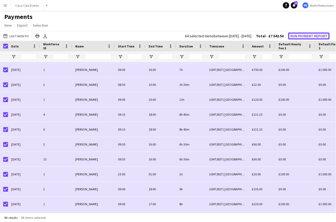
click at [295, 36] on button "Run Payment Report" at bounding box center [308, 36] width 41 height 7
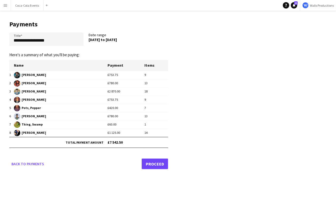
drag, startPoint x: 112, startPoint y: 75, endPoint x: 123, endPoint y: 125, distance: 51.7
click at [123, 125] on tbody "1 [PERSON_NAME] £753.75 9 2 [PERSON_NAME] £780.00 13 3 [PERSON_NAME] £2 870.00 …" at bounding box center [88, 104] width 159 height 66
drag, startPoint x: 60, startPoint y: 42, endPoint x: -8, endPoint y: 43, distance: 68.0
click at [0, 43] on html "**********" at bounding box center [168, 111] width 336 height 222
click at [5, 5] on app-icon "Menu" at bounding box center [5, 5] width 4 height 4
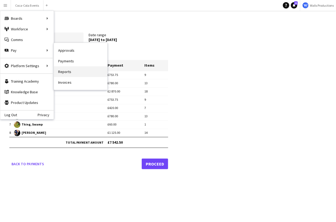
click at [84, 73] on link "Reports" at bounding box center [80, 71] width 53 height 11
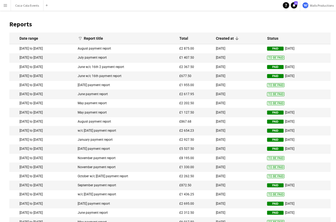
click at [43, 57] on mat-cell "[DATE] to [DATE]" at bounding box center [42, 58] width 66 height 9
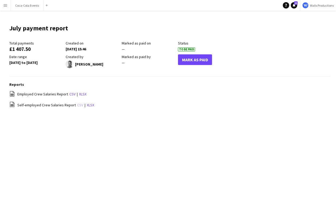
click at [78, 105] on link "csv" at bounding box center [80, 105] width 6 height 5
drag, startPoint x: 39, startPoint y: 105, endPoint x: 17, endPoint y: 105, distance: 22.7
click at [17, 105] on div "file-spreadsheet Self-employed Crew Salaries Report csv | xlsx" at bounding box center [169, 105] width 321 height 7
click at [51, 199] on div "Menu Boards Boards Boards All jobs Status Workforce Workforce My Workforce Recr…" at bounding box center [168, 111] width 336 height 222
click at [22, 8] on button "Coca-Cola Events Close" at bounding box center [27, 5] width 33 height 10
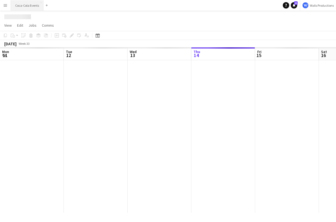
scroll to position [0, 127]
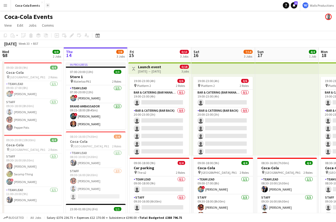
click at [47, 6] on app-icon "Add" at bounding box center [48, 5] width 2 height 2
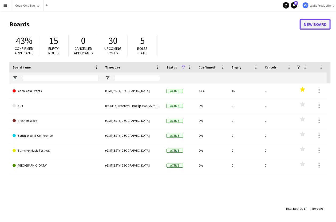
click at [315, 26] on link "New Board" at bounding box center [314, 24] width 31 height 11
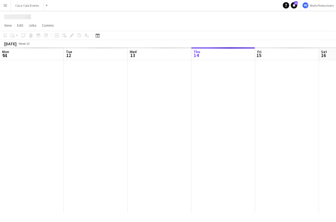
scroll to position [0, 127]
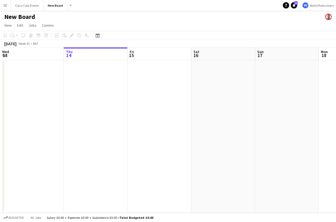
click at [26, 18] on h1 "New Board" at bounding box center [19, 17] width 31 height 8
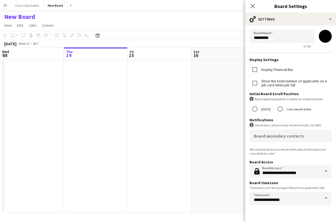
scroll to position [0, 0]
click at [282, 202] on input "**********" at bounding box center [290, 198] width 82 height 13
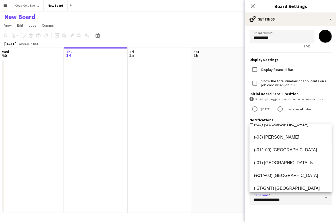
scroll to position [331, 0]
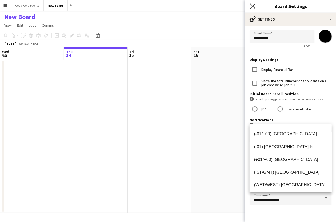
click at [253, 4] on icon "Close pop-in" at bounding box center [252, 5] width 5 height 5
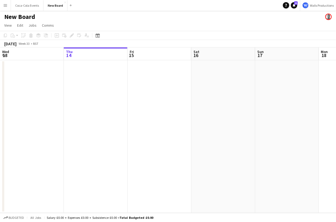
click at [9, 6] on button "Menu" at bounding box center [5, 5] width 11 height 11
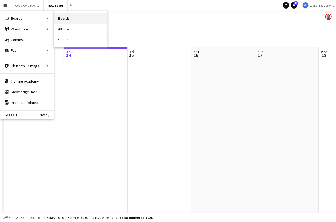
click at [70, 20] on link "Boards" at bounding box center [80, 18] width 53 height 11
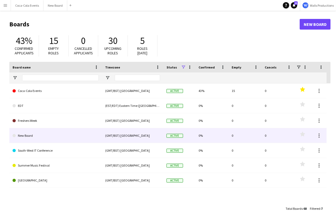
click at [37, 134] on link "New Board" at bounding box center [56, 135] width 86 height 15
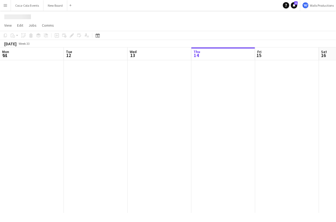
scroll to position [0, 127]
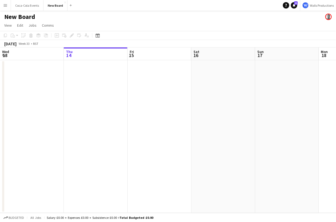
click at [23, 14] on h1 "New Board" at bounding box center [19, 17] width 31 height 8
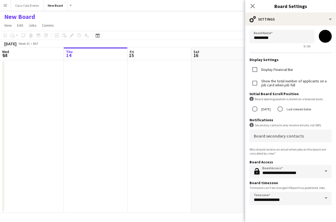
scroll to position [0, 0]
click at [256, 5] on app-icon "Close pop-in" at bounding box center [253, 6] width 8 height 8
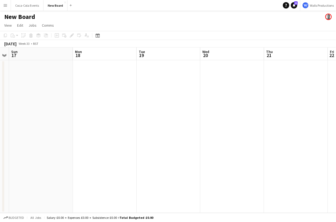
scroll to position [0, 134]
click at [75, 111] on app-date-cell at bounding box center [90, 136] width 64 height 153
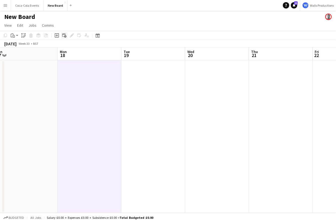
click at [64, 36] on icon "Add linked Job" at bounding box center [64, 35] width 4 height 4
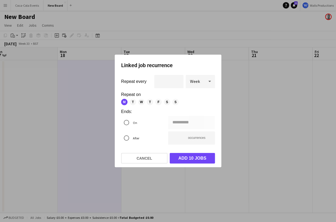
click at [131, 104] on span "T" at bounding box center [133, 102] width 6 height 6
click at [140, 102] on span "W" at bounding box center [141, 102] width 6 height 6
click at [146, 102] on div "M T W T F S S" at bounding box center [166, 102] width 90 height 6
click at [150, 102] on span "T" at bounding box center [150, 102] width 6 height 6
click at [159, 102] on span "F" at bounding box center [158, 102] width 6 height 6
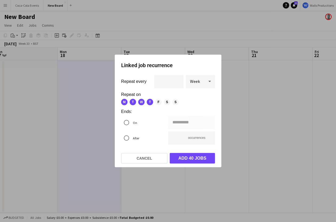
type input "**********"
click at [188, 158] on button "Add 50 jobs" at bounding box center [192, 158] width 45 height 11
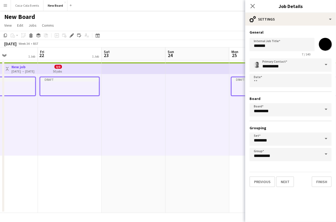
scroll to position [0, 153]
click at [115, 91] on div at bounding box center [134, 115] width 64 height 82
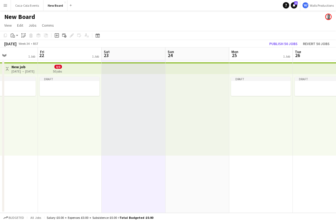
click at [34, 68] on h3 "New job" at bounding box center [22, 67] width 23 height 5
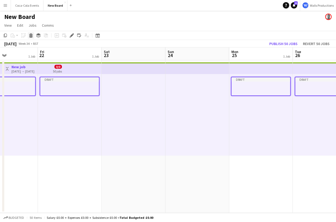
click at [33, 36] on icon "Delete" at bounding box center [31, 35] width 4 height 4
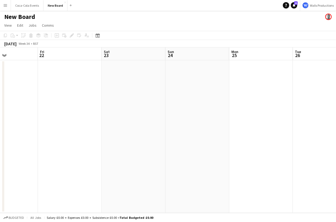
click at [6, 7] on app-icon "Menu" at bounding box center [5, 5] width 4 height 4
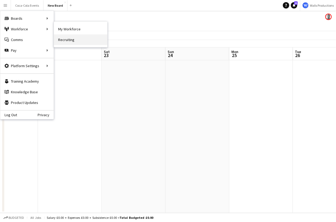
click at [70, 41] on link "Recruiting" at bounding box center [80, 39] width 53 height 11
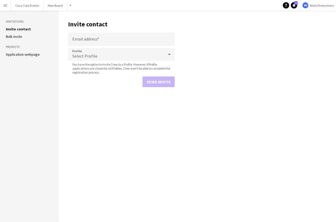
click at [28, 57] on link "Application webpage" at bounding box center [23, 54] width 34 height 5
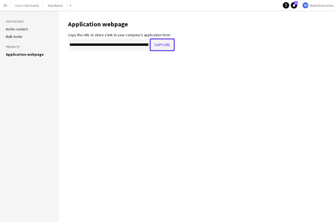
click at [157, 46] on button "Copy URL" at bounding box center [162, 44] width 25 height 13
click at [5, 6] on app-icon "Menu" at bounding box center [5, 5] width 4 height 4
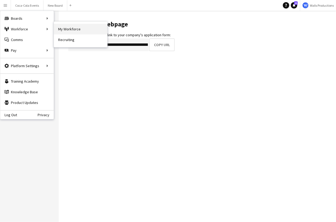
click at [69, 30] on link "My Workforce" at bounding box center [80, 29] width 53 height 11
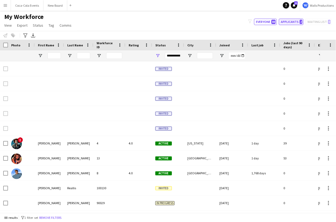
click at [289, 22] on button "Applicants 2" at bounding box center [291, 22] width 25 height 6
type input "**********"
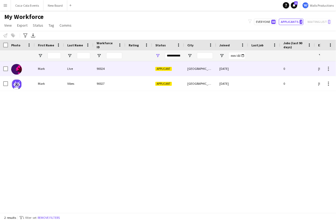
click at [107, 70] on div "90024" at bounding box center [109, 68] width 32 height 15
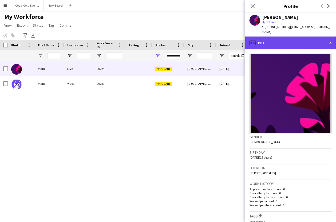
click at [268, 41] on div "profile Bio" at bounding box center [290, 43] width 91 height 13
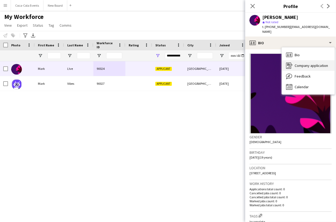
click at [297, 64] on div "Company application Company application" at bounding box center [308, 65] width 53 height 11
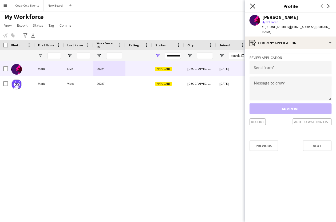
click at [254, 8] on icon at bounding box center [252, 5] width 5 height 5
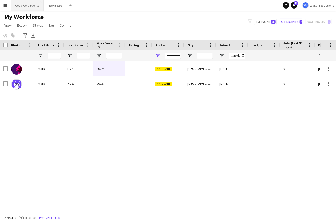
click at [21, 6] on button "Coca-Cola Events Close" at bounding box center [27, 5] width 33 height 10
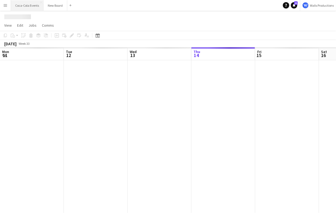
scroll to position [0, 127]
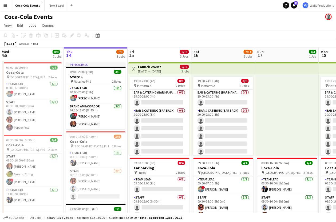
click at [33, 16] on h1 "Coca-Cola Events" at bounding box center [28, 17] width 49 height 8
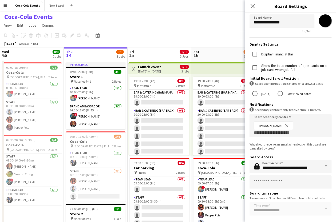
scroll to position [15, 0]
click at [5, 7] on app-icon "Menu" at bounding box center [5, 5] width 4 height 4
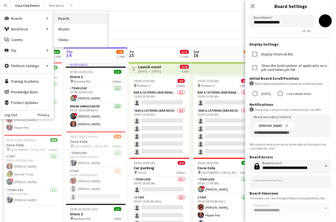
click at [65, 18] on link "Boards" at bounding box center [80, 18] width 53 height 11
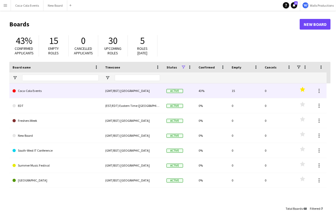
click at [26, 92] on link "Coca-Cola Events" at bounding box center [56, 90] width 86 height 15
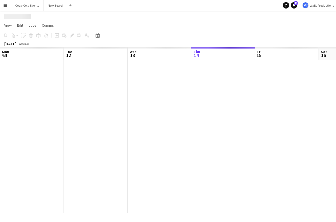
scroll to position [0, 127]
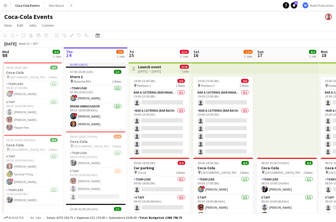
click at [19, 18] on h1 "Coca-Cola Events" at bounding box center [28, 17] width 49 height 8
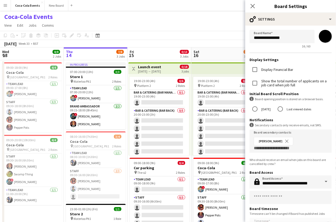
scroll to position [15, 0]
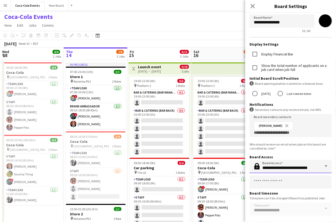
click at [295, 168] on input "**********" at bounding box center [290, 166] width 82 height 13
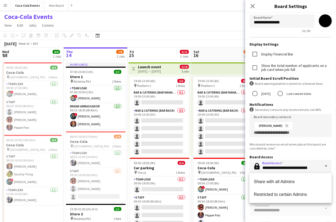
click at [292, 158] on h3 "Board Access" at bounding box center [290, 157] width 82 height 5
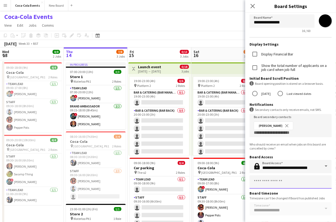
click at [261, 187] on input "text" at bounding box center [290, 181] width 82 height 13
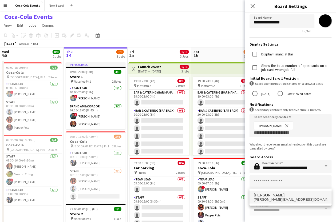
click at [269, 198] on span "[PERSON_NAME][EMAIL_ADDRESS][DOMAIN_NAME]" at bounding box center [291, 200] width 74 height 4
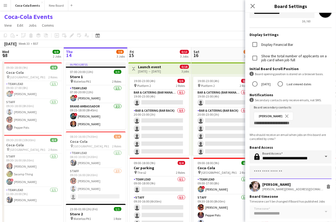
scroll to position [28, 0]
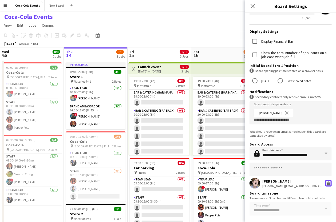
click at [330, 184] on app-icon "Delete" at bounding box center [328, 183] width 4 height 4
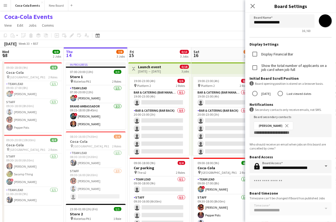
scroll to position [15, 0]
click at [252, 8] on icon "Close pop-in" at bounding box center [252, 5] width 5 height 5
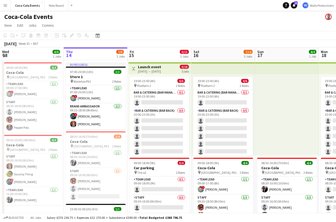
click at [8, 7] on button "Menu" at bounding box center [5, 5] width 11 height 11
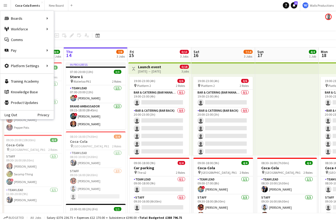
click at [164, 38] on app-toolbar "Copy Paste Paste Command V Paste with crew Command Shift V Paste linked Job [GE…" at bounding box center [168, 35] width 336 height 9
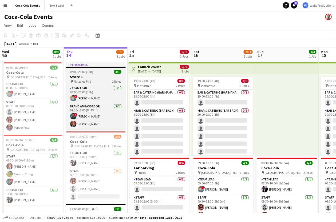
click at [83, 74] on span "07:00-20:00 (13h)" at bounding box center [81, 72] width 23 height 4
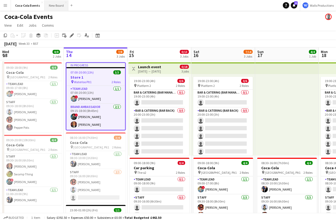
click at [51, 9] on button "New Board Close" at bounding box center [57, 5] width 24 height 10
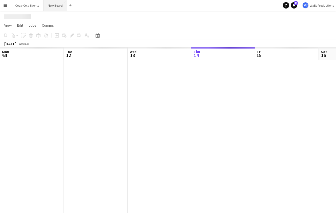
scroll to position [0, 127]
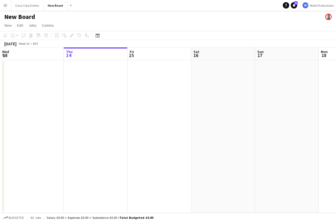
click at [83, 86] on app-date-cell at bounding box center [96, 136] width 64 height 153
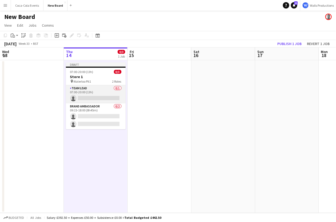
click at [83, 92] on app-card-role "Team Lead 0/1 07:00-20:00 (13h) single-neutral-actions" at bounding box center [96, 94] width 60 height 18
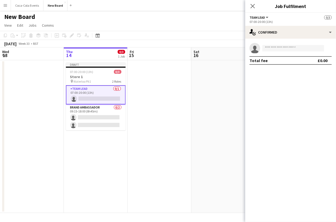
click at [17, 76] on app-date-cell at bounding box center [32, 136] width 64 height 153
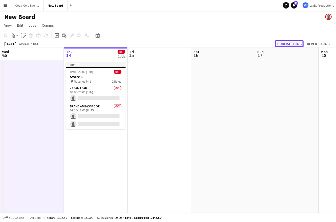
click at [287, 45] on button "Publish 1 job" at bounding box center [289, 43] width 29 height 7
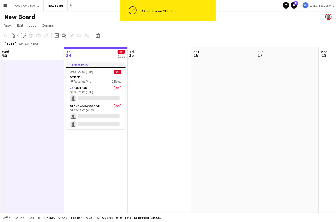
click at [3, 5] on button "Menu" at bounding box center [5, 5] width 11 height 11
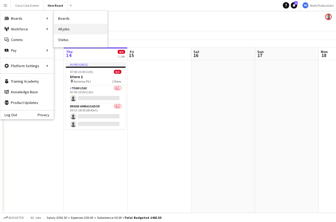
click at [69, 30] on link "All jobs" at bounding box center [80, 29] width 53 height 11
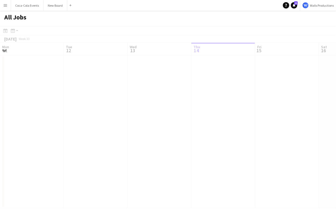
scroll to position [0, 127]
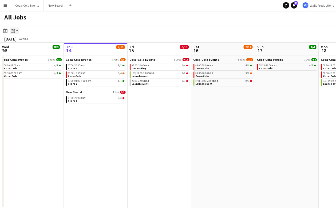
click at [14, 31] on icon "Month view / Day view" at bounding box center [13, 31] width 4 height 4
click at [25, 59] on link "Month view" at bounding box center [28, 59] width 29 height 5
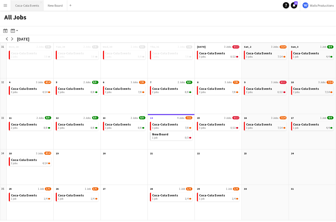
click at [27, 5] on button "Coca-Cola Events Close" at bounding box center [27, 5] width 33 height 10
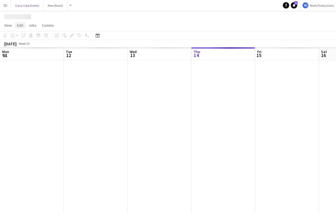
scroll to position [0, 127]
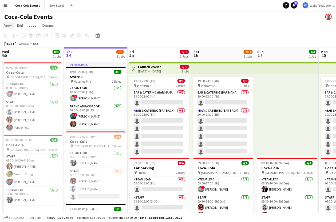
click at [10, 26] on span "View" at bounding box center [7, 25] width 7 height 5
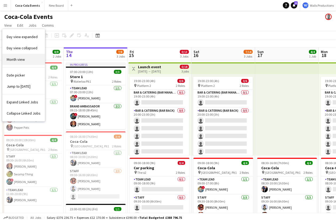
click at [17, 58] on span "Month view" at bounding box center [16, 59] width 18 height 5
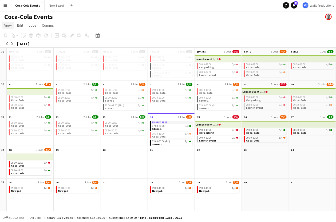
click at [10, 27] on span "View" at bounding box center [7, 25] width 7 height 5
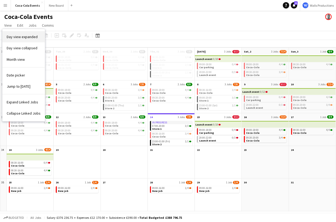
click at [14, 38] on span "Day view expanded" at bounding box center [22, 36] width 31 height 5
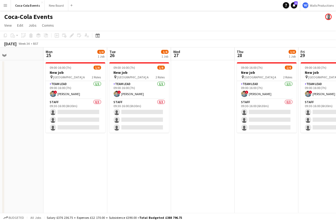
scroll to position [0, 215]
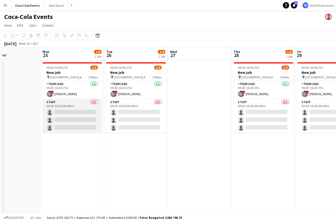
click at [63, 111] on app-card-role "Staff 0/3 09:30-16:00 (6h30m) single-neutral-actions single-neutral-actions sin…" at bounding box center [72, 116] width 60 height 34
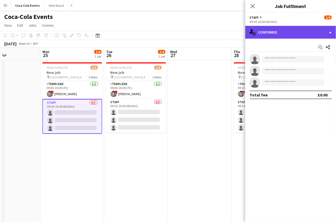
click at [274, 31] on div "single-neutral-actions-check-2 Confirmed" at bounding box center [290, 32] width 91 height 13
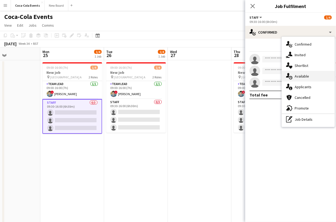
click at [302, 79] on div "single-neutral-actions-upload Available" at bounding box center [308, 76] width 53 height 11
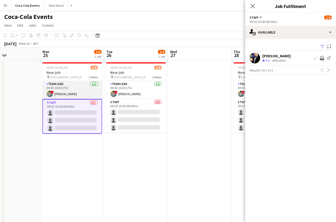
click at [66, 89] on app-card-role "Team Lead [DATE] 09:00-16:00 (7h) ! [PERSON_NAME]" at bounding box center [72, 90] width 60 height 18
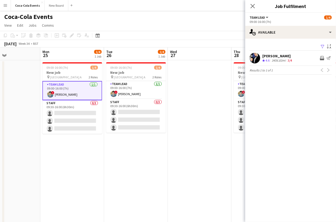
click at [4, 8] on button "Menu" at bounding box center [5, 5] width 11 height 11
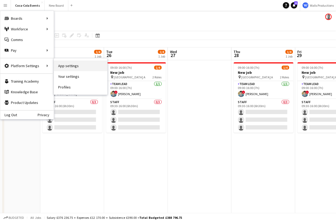
click at [70, 67] on link "App settings" at bounding box center [80, 66] width 53 height 11
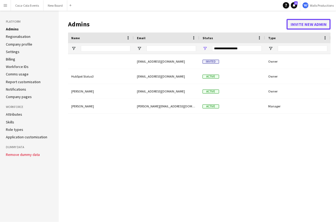
click at [307, 24] on button "Invite new admin" at bounding box center [308, 24] width 44 height 11
